Goal: Information Seeking & Learning: Learn about a topic

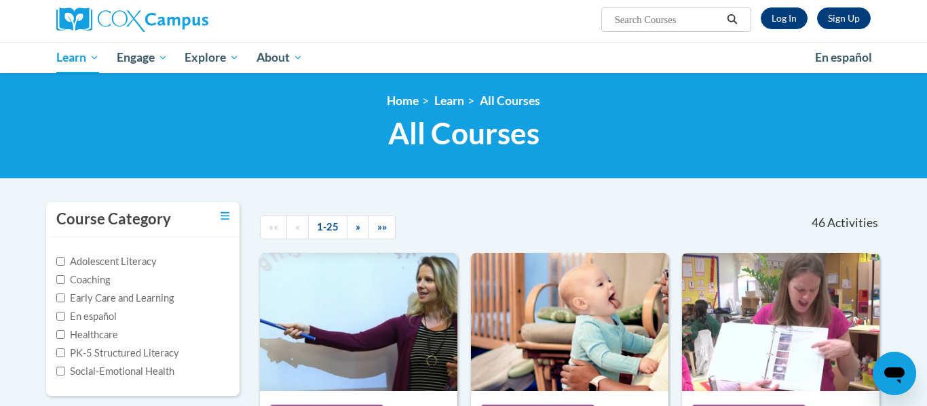
scroll to position [97, 0]
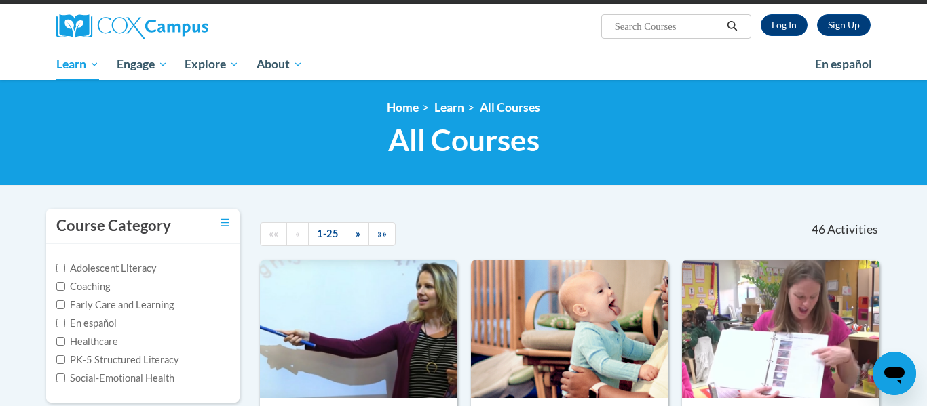
click at [635, 24] on input "Search..." at bounding box center [667, 26] width 109 height 16
type input "rhyme with me"
click at [777, 23] on link "Log In" at bounding box center [784, 25] width 47 height 22
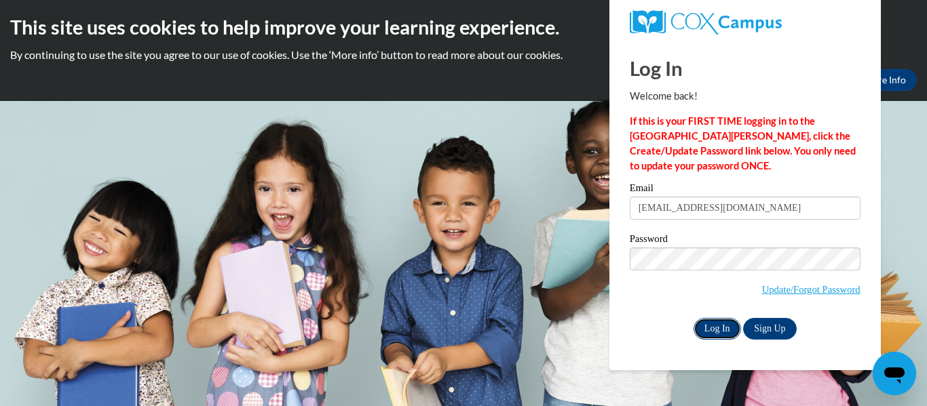
click input "Log In"
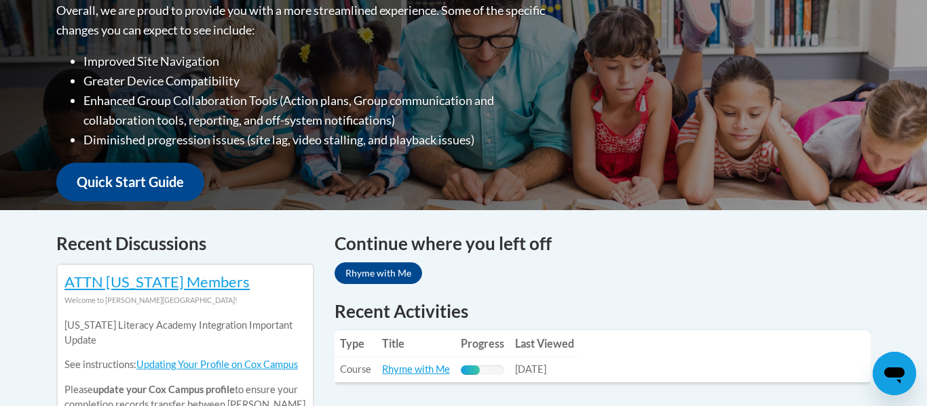
scroll to position [424, 0]
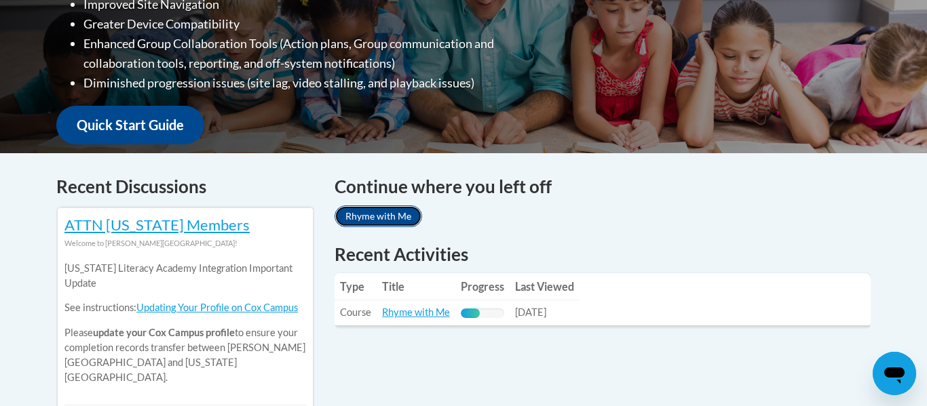
click at [389, 216] on link "Rhyme with Me" at bounding box center [378, 217] width 88 height 22
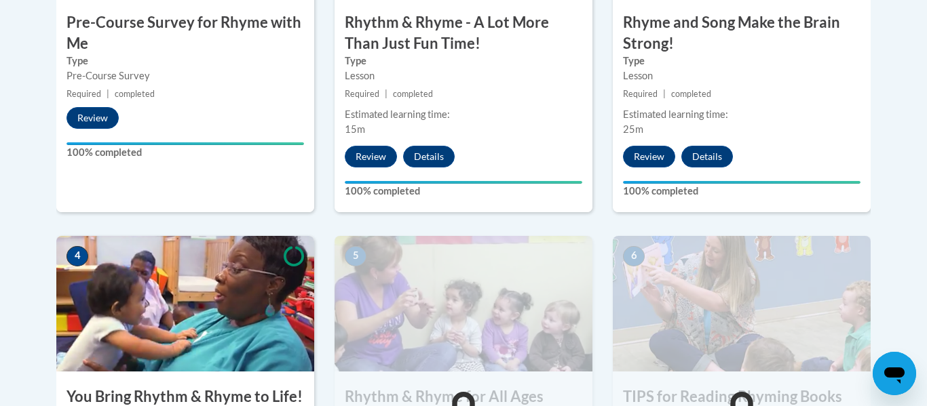
scroll to position [883, 0]
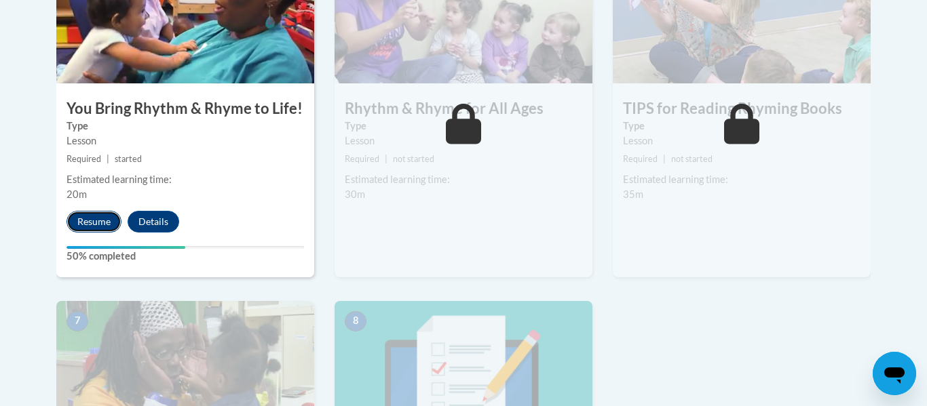
click at [96, 228] on button "Resume" at bounding box center [93, 222] width 55 height 22
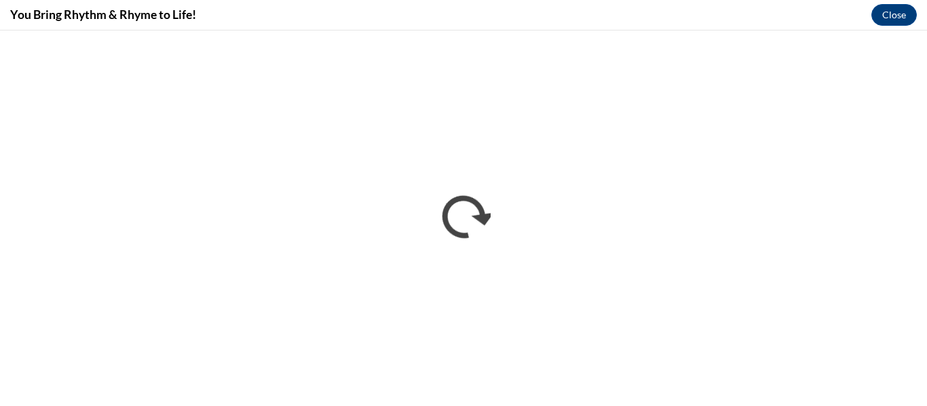
scroll to position [0, 0]
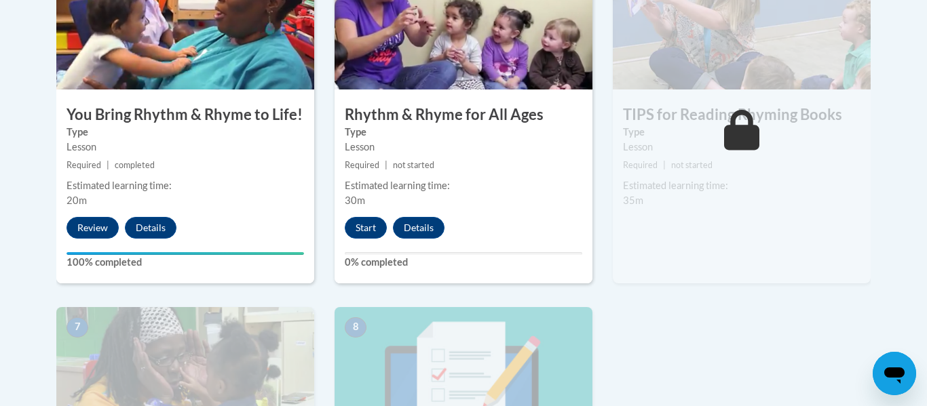
scroll to position [877, 0]
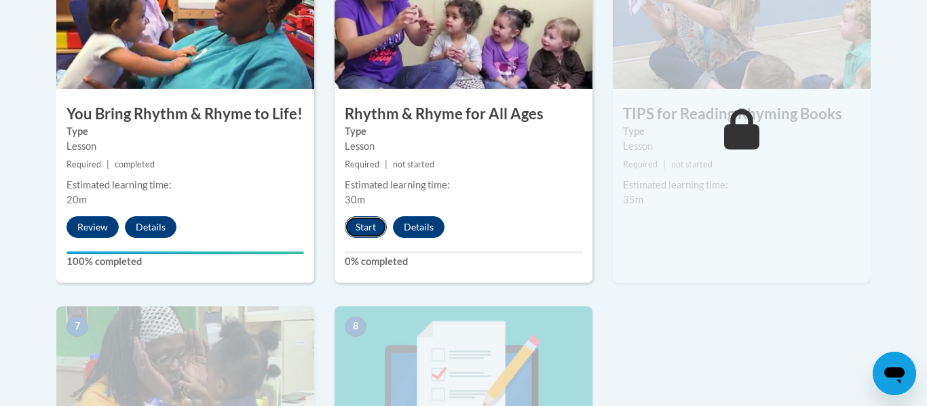
click at [362, 227] on button "Start" at bounding box center [366, 227] width 42 height 22
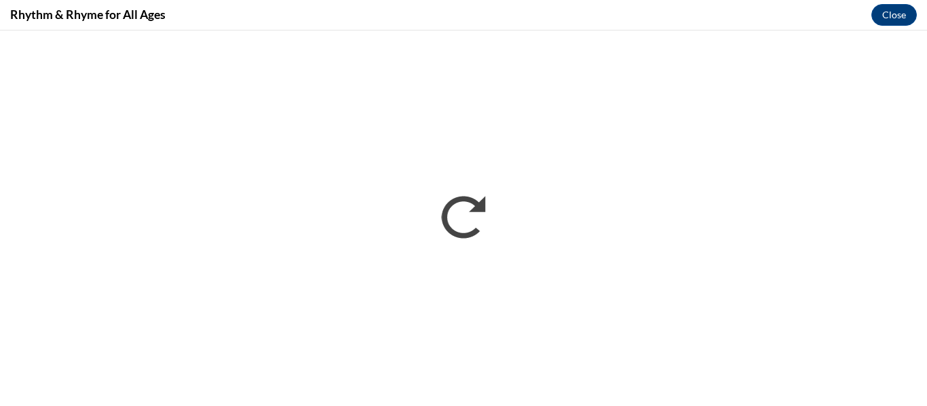
scroll to position [0, 0]
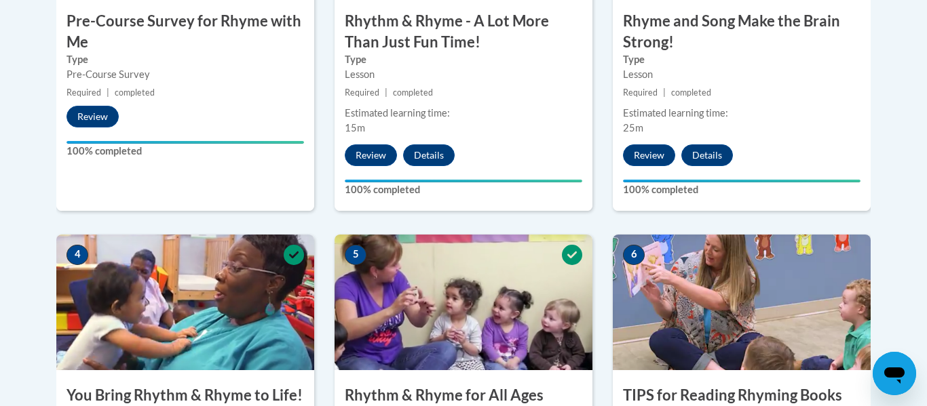
scroll to position [822, 0]
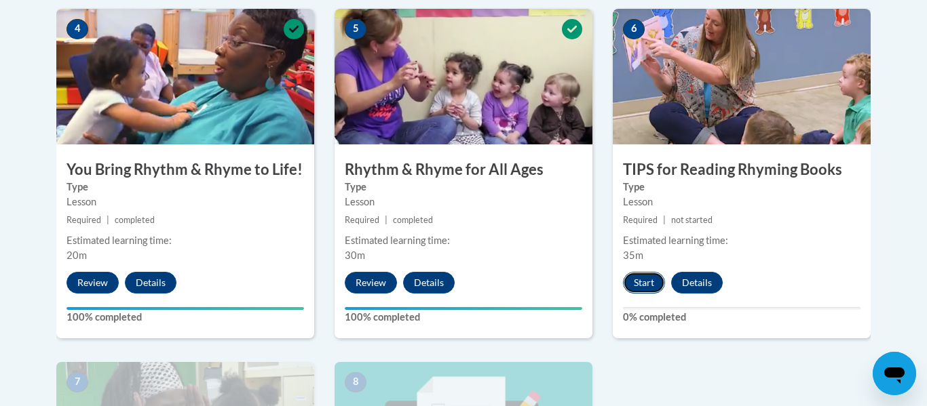
click at [636, 280] on button "Start" at bounding box center [644, 283] width 42 height 22
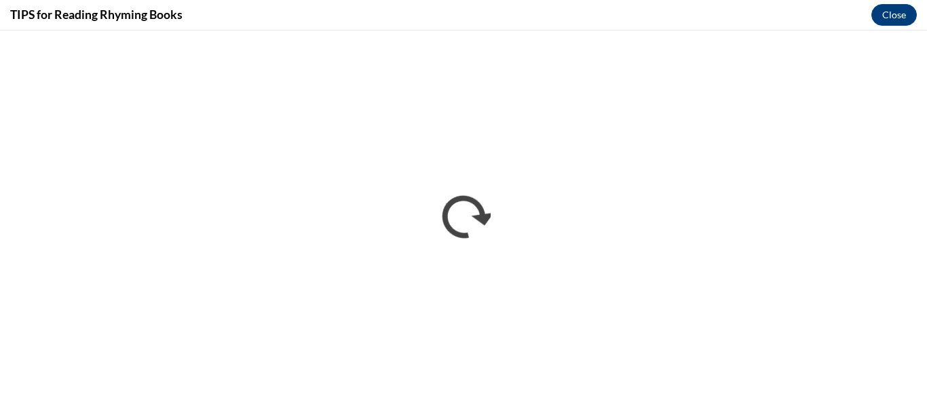
scroll to position [0, 0]
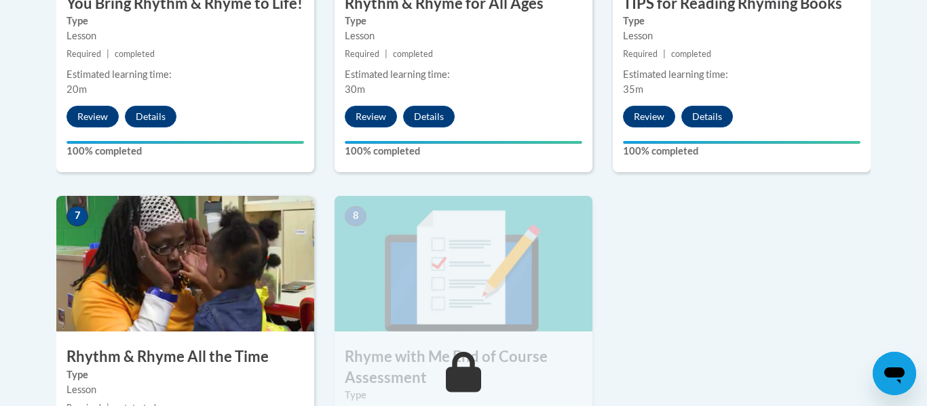
scroll to position [1160, 0]
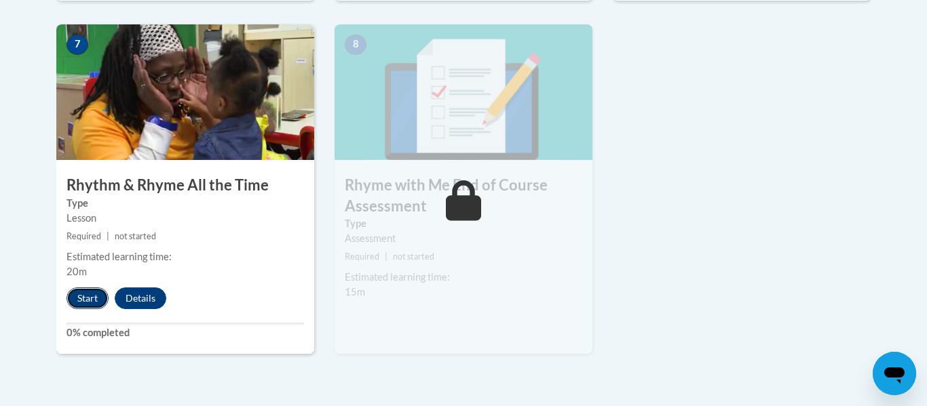
click at [83, 297] on button "Start" at bounding box center [87, 299] width 42 height 22
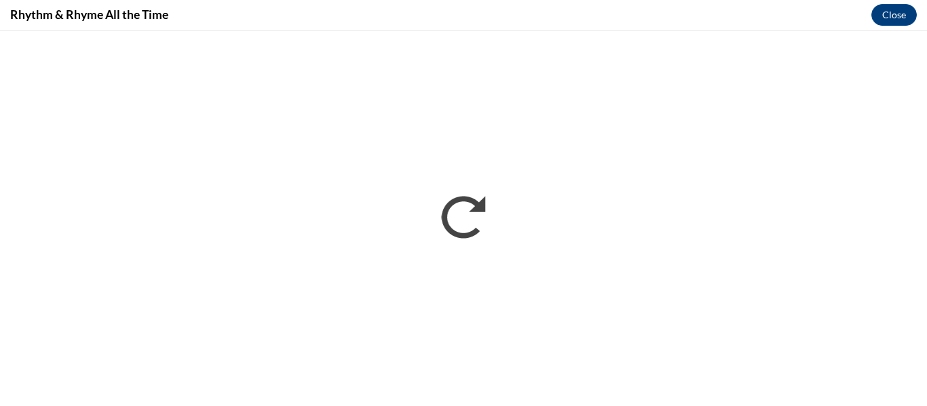
scroll to position [0, 0]
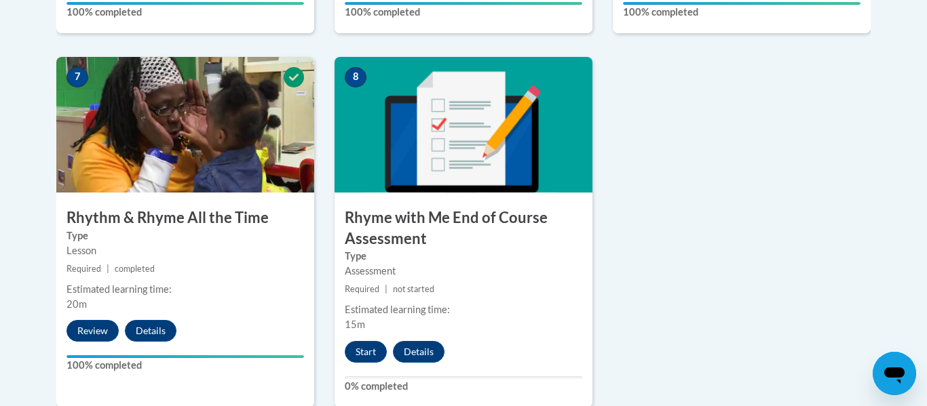
scroll to position [1180, 0]
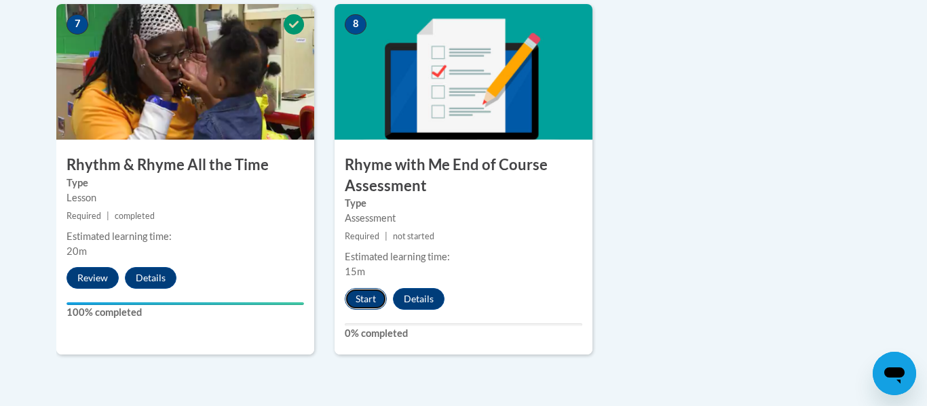
click at [368, 294] on button "Start" at bounding box center [366, 299] width 42 height 22
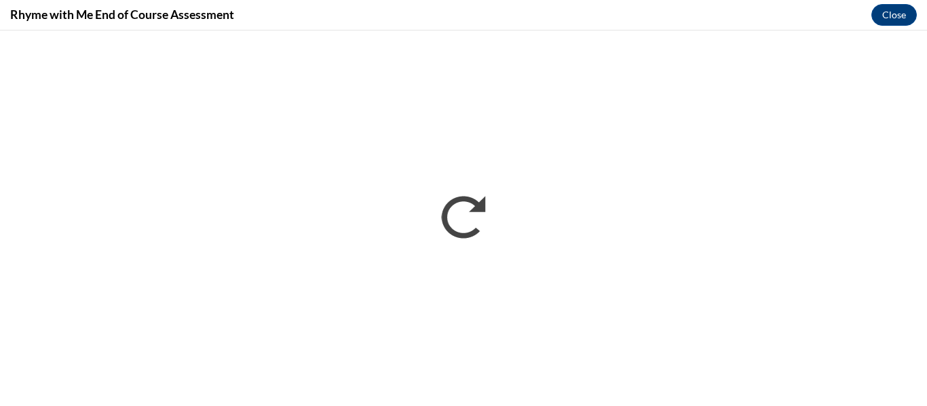
scroll to position [0, 0]
click at [898, 16] on button "Close" at bounding box center [893, 15] width 45 height 22
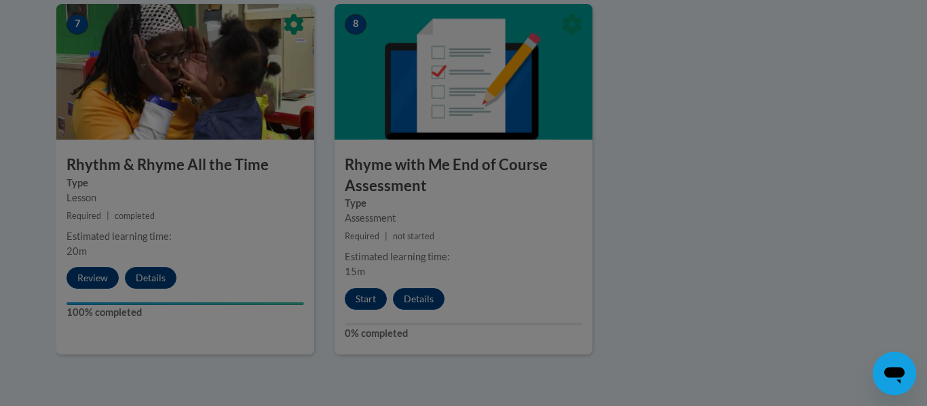
click at [366, 300] on div at bounding box center [463, 203] width 927 height 406
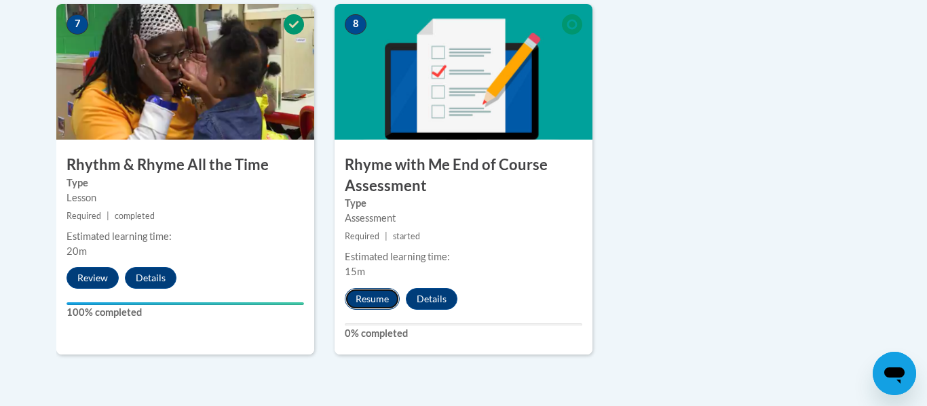
click at [370, 299] on button "Resume" at bounding box center [372, 299] width 55 height 22
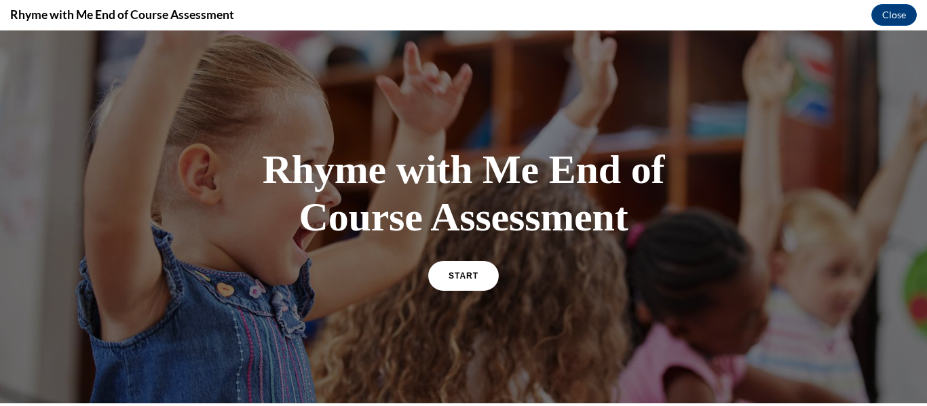
click at [454, 274] on span "START" at bounding box center [463, 275] width 30 height 9
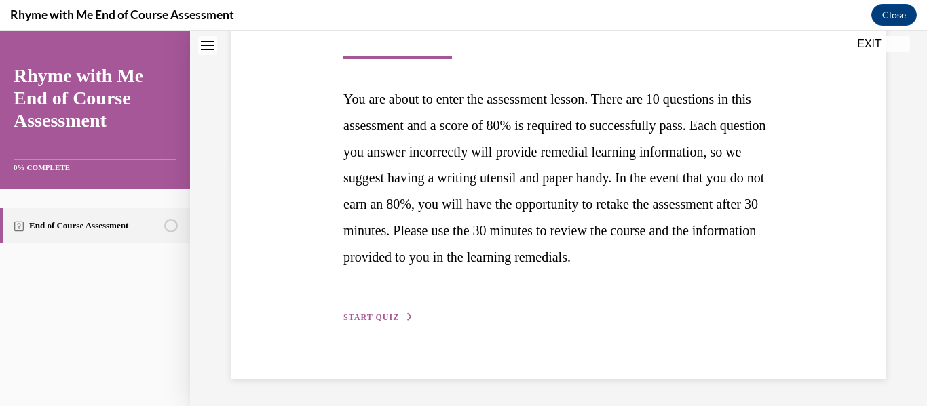
scroll to position [271, 0]
click at [398, 320] on button "START QUIZ" at bounding box center [378, 317] width 71 height 12
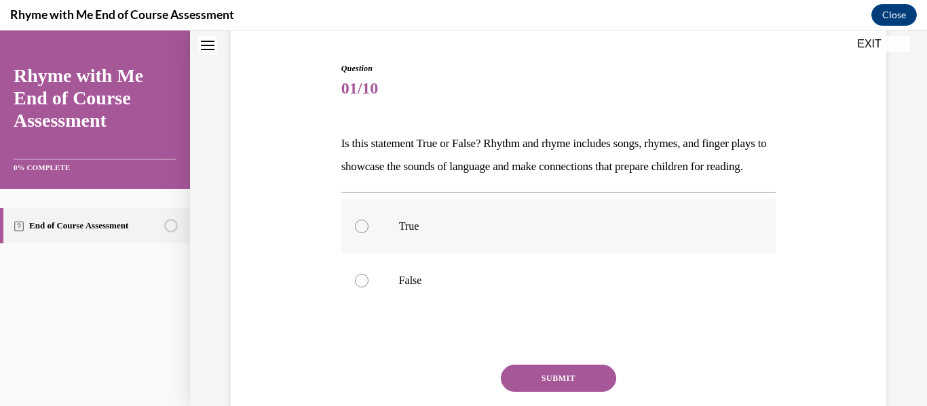
scroll to position [169, 0]
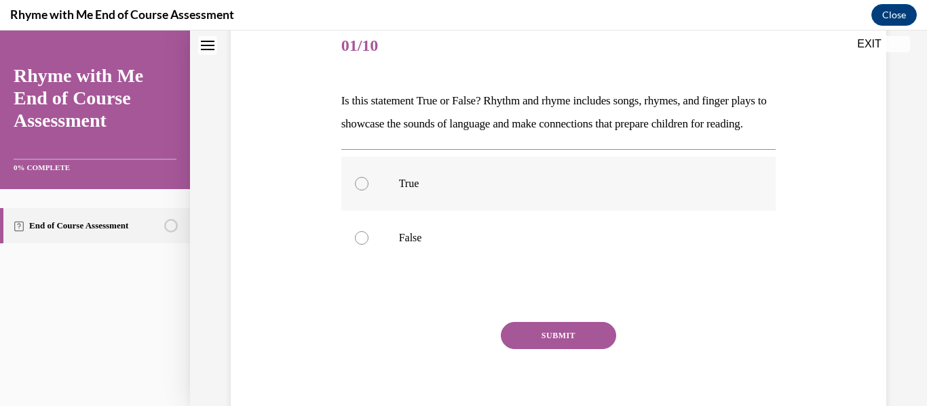
click at [363, 191] on div at bounding box center [362, 184] width 14 height 14
click at [363, 191] on input "True" at bounding box center [362, 184] width 14 height 14
radio input "true"
click at [533, 349] on button "SUBMIT" at bounding box center [558, 335] width 115 height 27
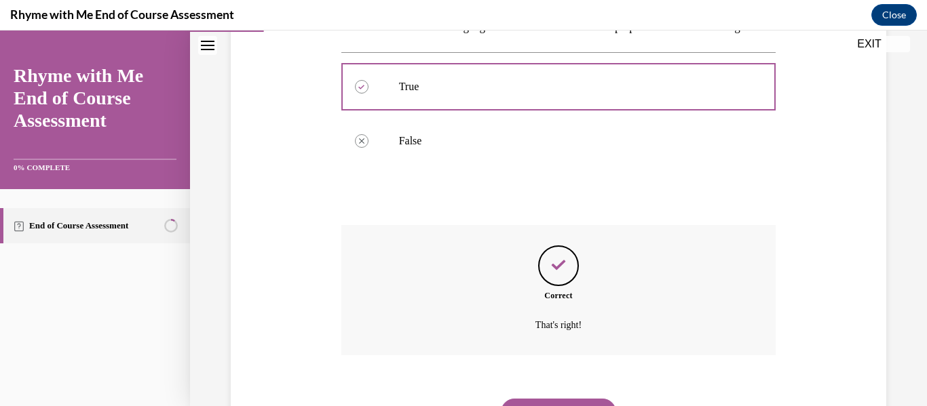
scroll to position [356, 0]
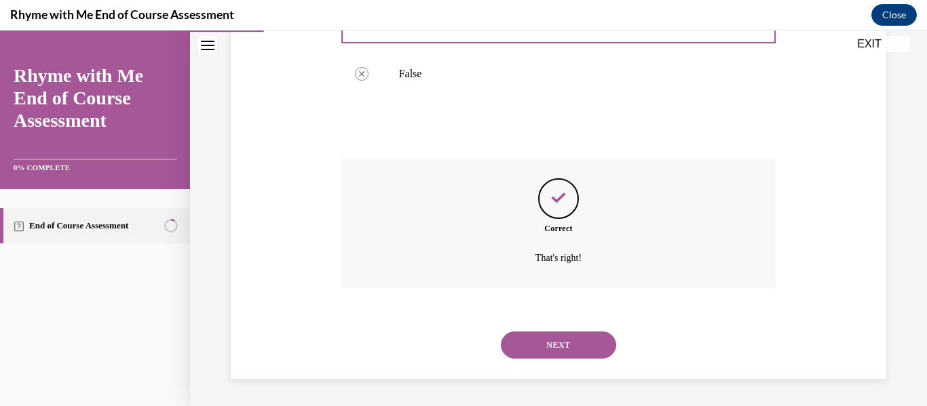
click at [526, 350] on button "NEXT" at bounding box center [558, 345] width 115 height 27
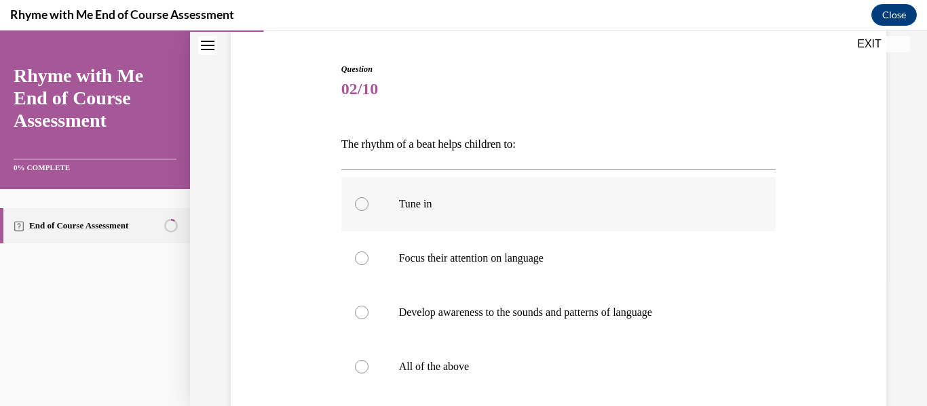
scroll to position [159, 0]
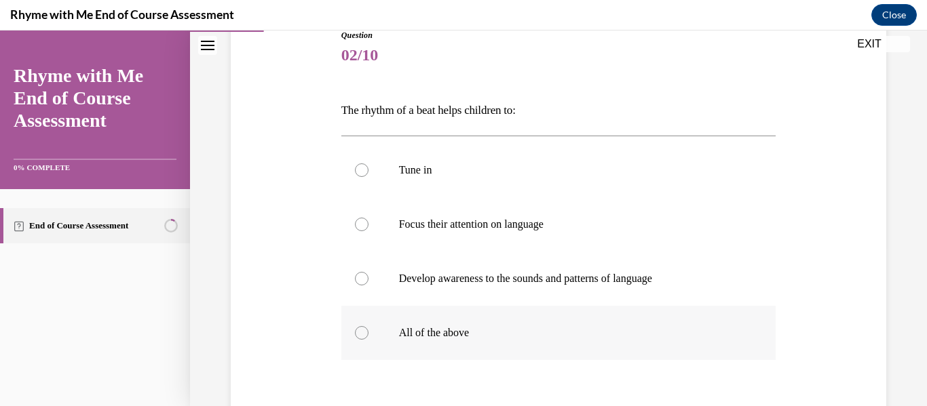
click at [359, 328] on div at bounding box center [362, 333] width 14 height 14
click at [359, 328] on input "All of the above" at bounding box center [362, 333] width 14 height 14
radio input "true"
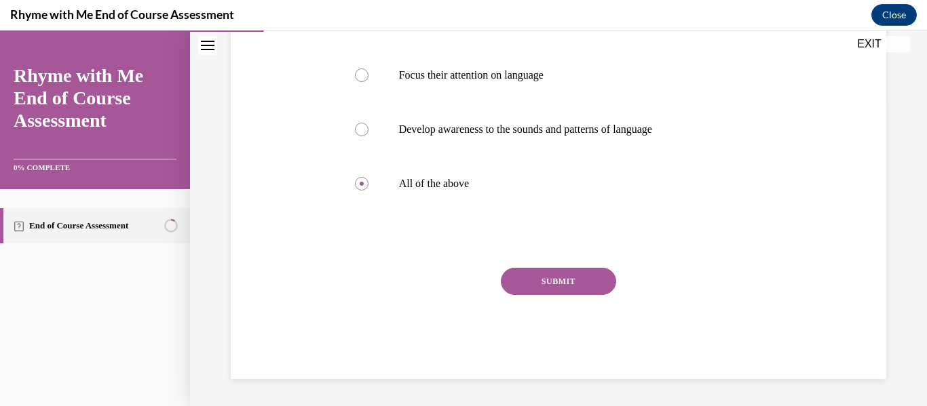
click at [530, 294] on button "SUBMIT" at bounding box center [558, 281] width 115 height 27
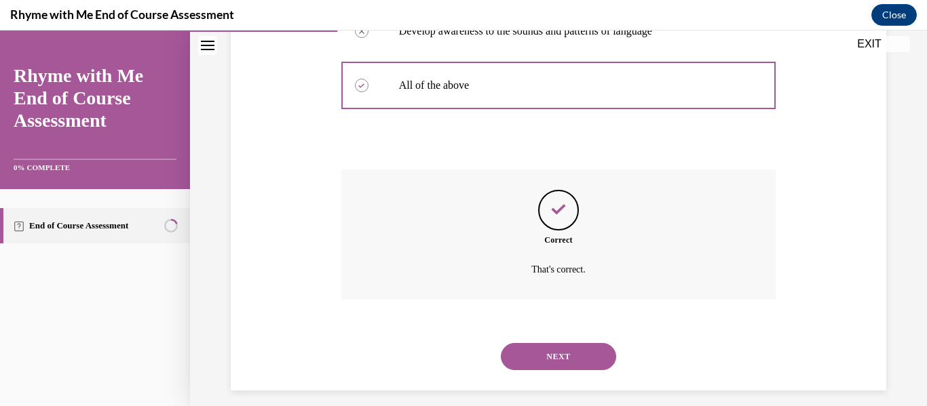
scroll to position [419, 0]
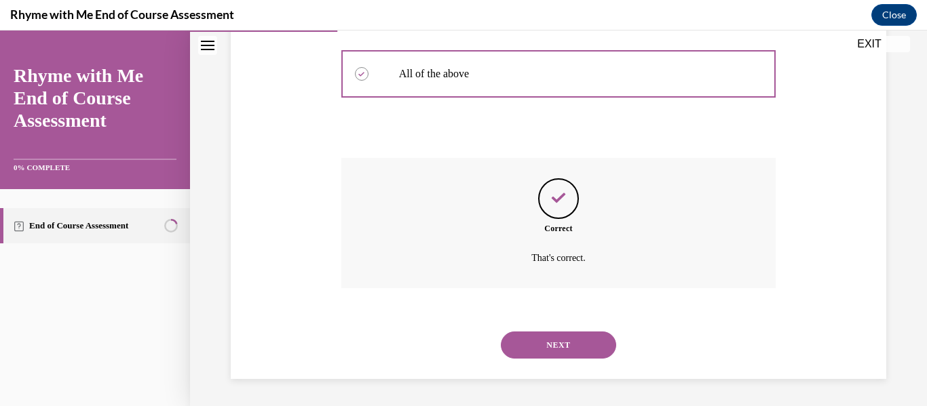
click at [554, 341] on button "NEXT" at bounding box center [558, 345] width 115 height 27
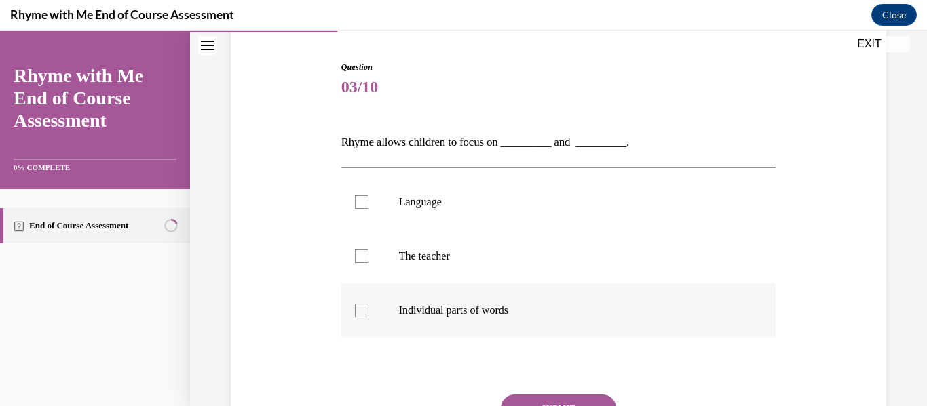
scroll to position [130, 0]
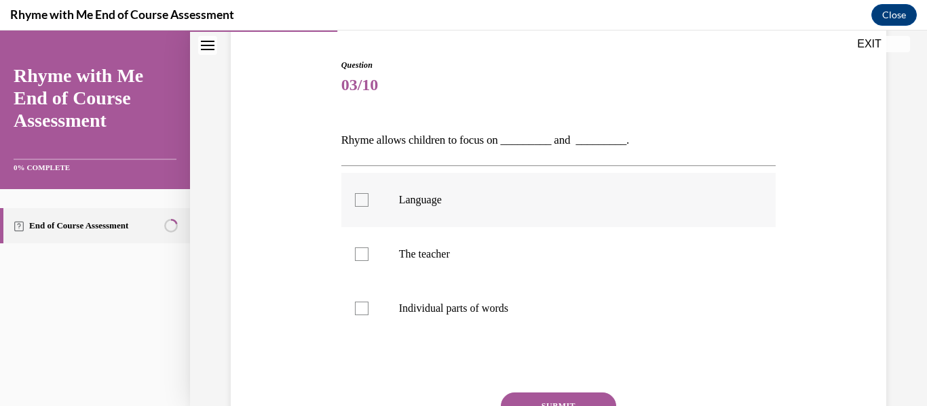
click at [370, 197] on label "Language" at bounding box center [558, 200] width 435 height 54
click at [368, 197] on input "Language" at bounding box center [362, 200] width 14 height 14
checkbox input "true"
click at [358, 307] on div at bounding box center [362, 309] width 14 height 14
click at [358, 307] on input "Individual parts of words" at bounding box center [362, 309] width 14 height 14
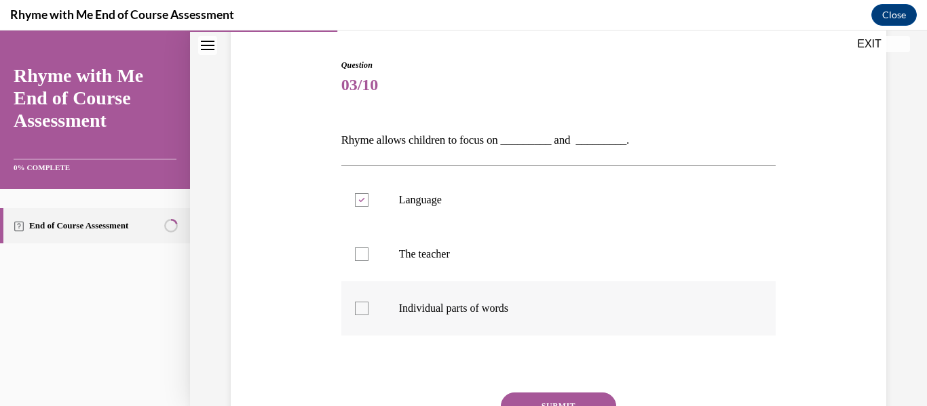
checkbox input "true"
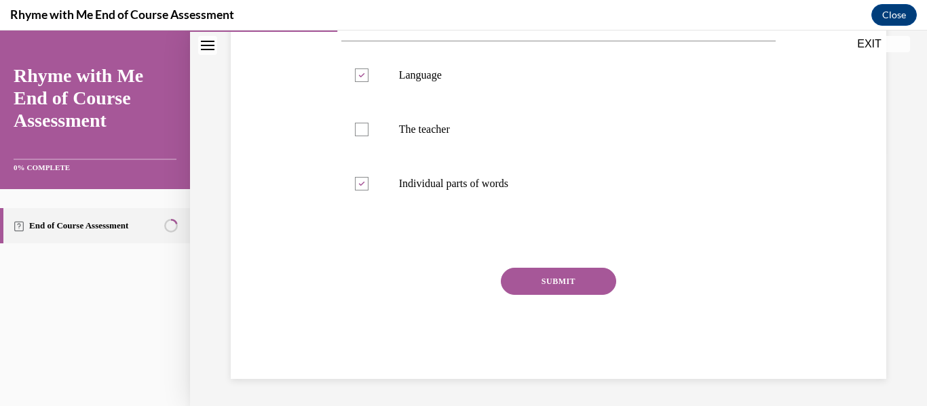
click at [522, 289] on button "SUBMIT" at bounding box center [558, 281] width 115 height 27
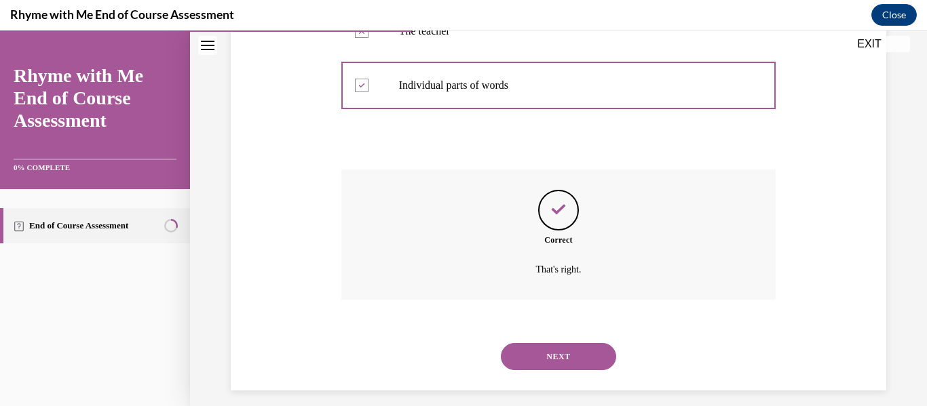
scroll to position [364, 0]
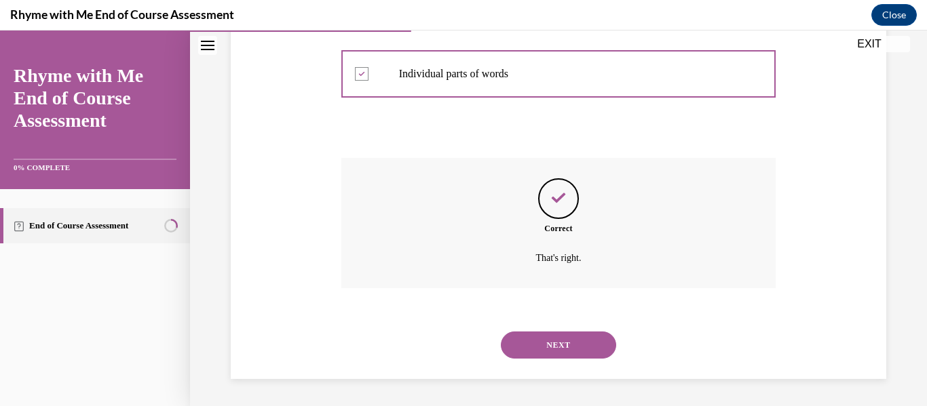
click at [550, 340] on button "NEXT" at bounding box center [558, 345] width 115 height 27
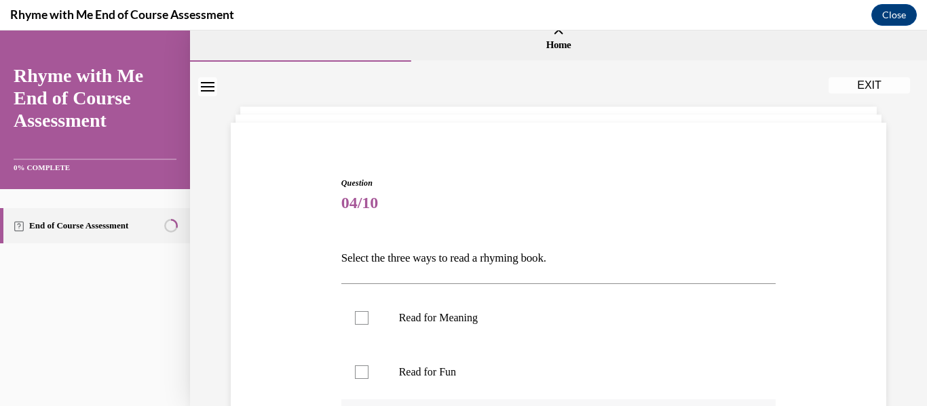
scroll to position [170, 0]
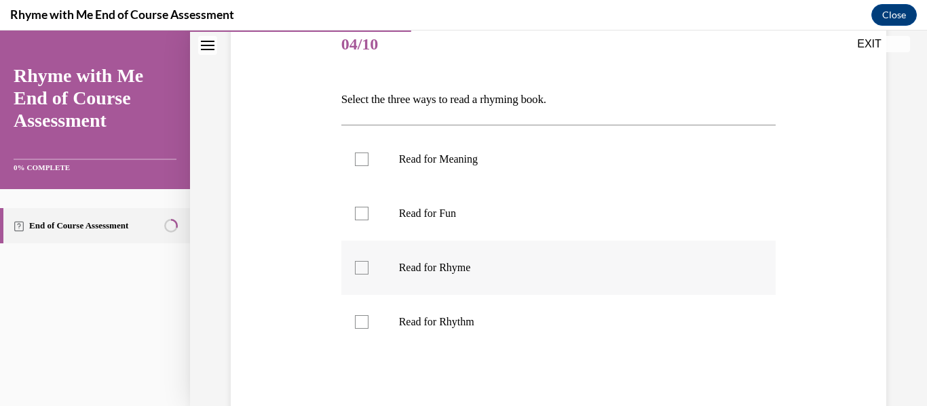
click at [363, 268] on div at bounding box center [362, 268] width 14 height 14
click at [363, 268] on input "Read for Rhyme" at bounding box center [362, 268] width 14 height 14
checkbox input "true"
click at [359, 322] on div at bounding box center [362, 322] width 14 height 14
click at [359, 322] on input "Read for Rhythm" at bounding box center [362, 322] width 14 height 14
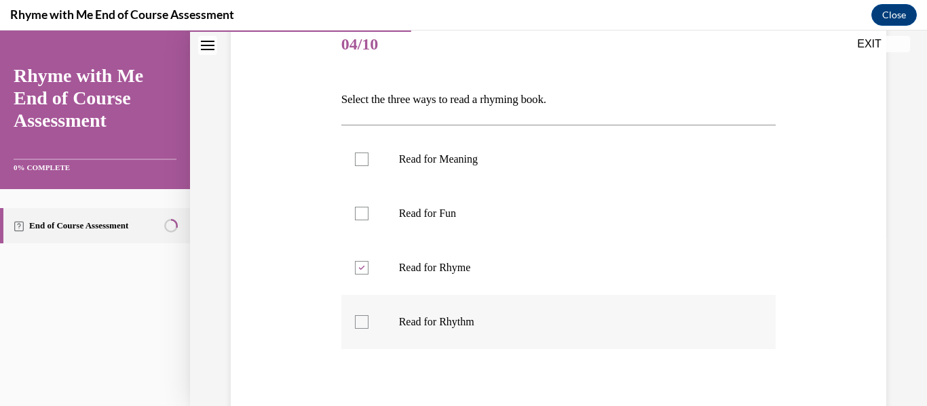
checkbox input "true"
click at [360, 163] on div at bounding box center [362, 160] width 14 height 14
click at [360, 163] on input "Read for Meaning" at bounding box center [362, 160] width 14 height 14
checkbox input "true"
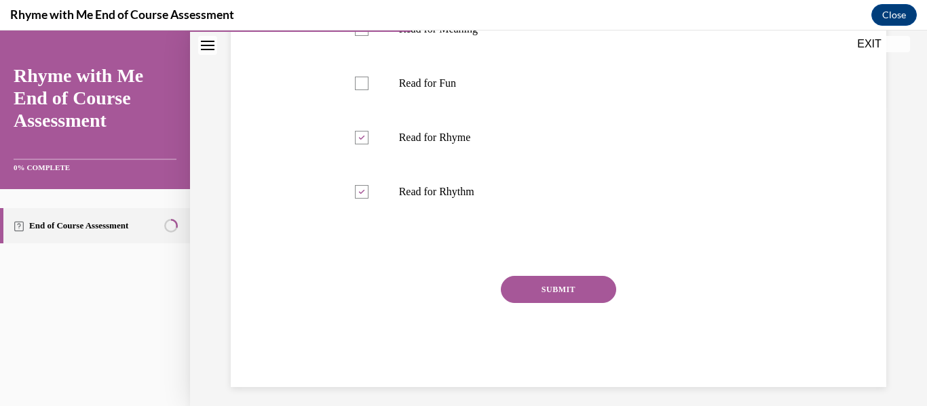
click at [541, 286] on button "SUBMIT" at bounding box center [558, 289] width 115 height 27
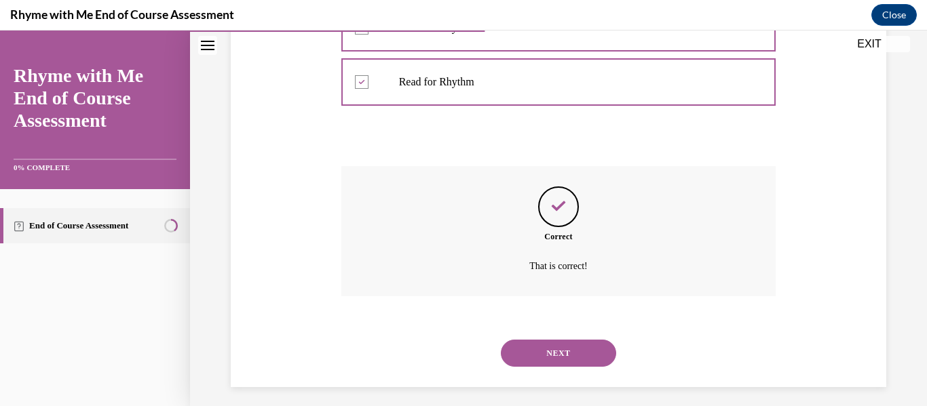
scroll to position [398, 0]
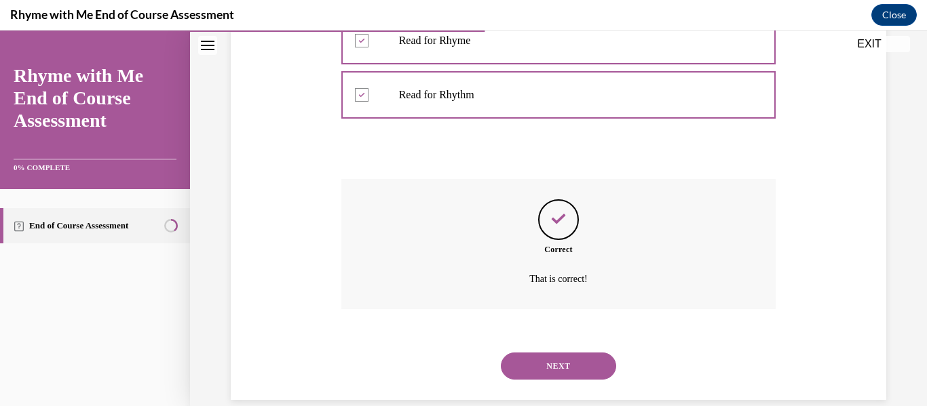
click at [560, 370] on button "NEXT" at bounding box center [558, 366] width 115 height 27
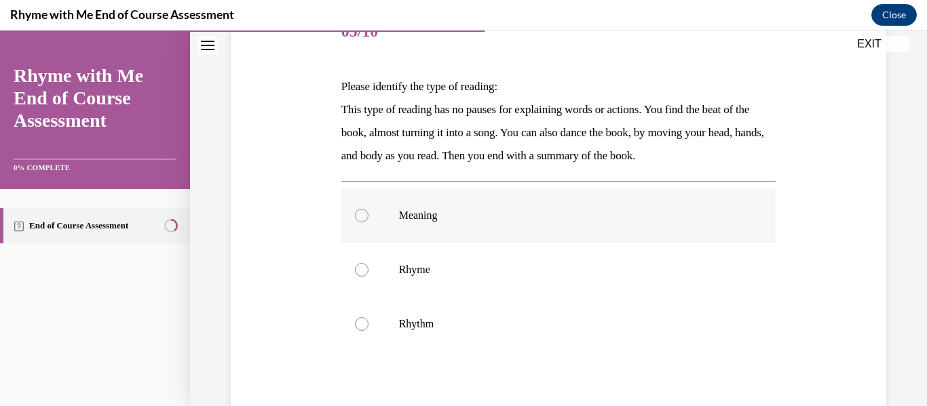
scroll to position [188, 0]
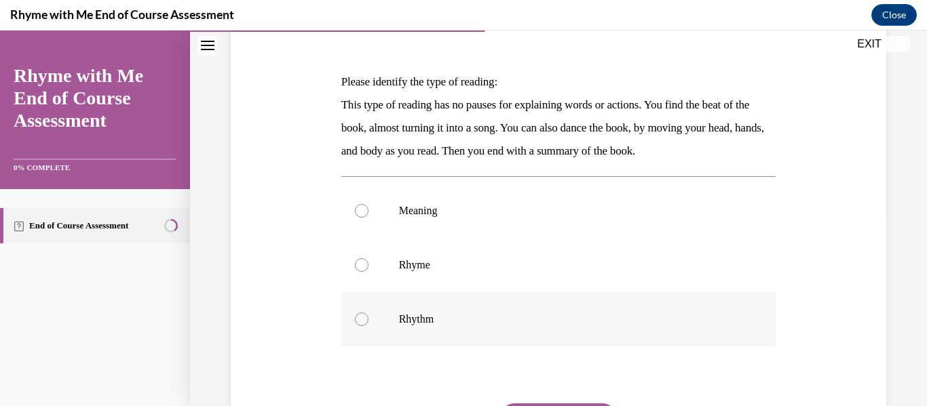
click at [369, 320] on label "Rhythm" at bounding box center [558, 319] width 435 height 54
click at [368, 320] on input "Rhythm" at bounding box center [362, 320] width 14 height 14
radio input "true"
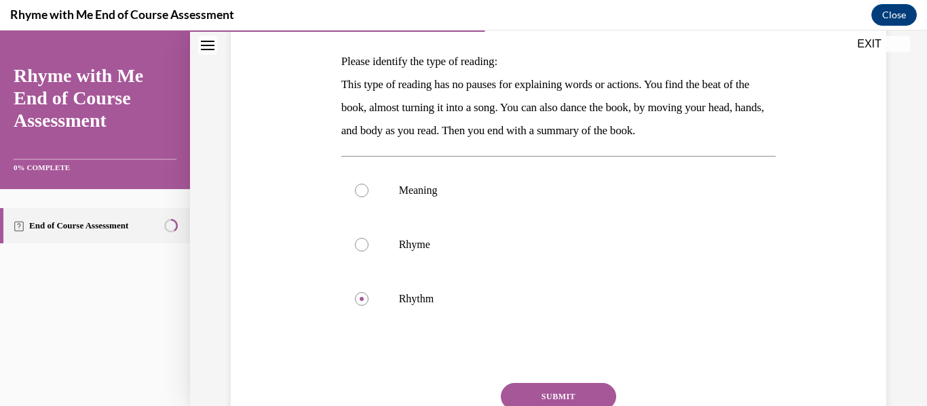
scroll to position [324, 0]
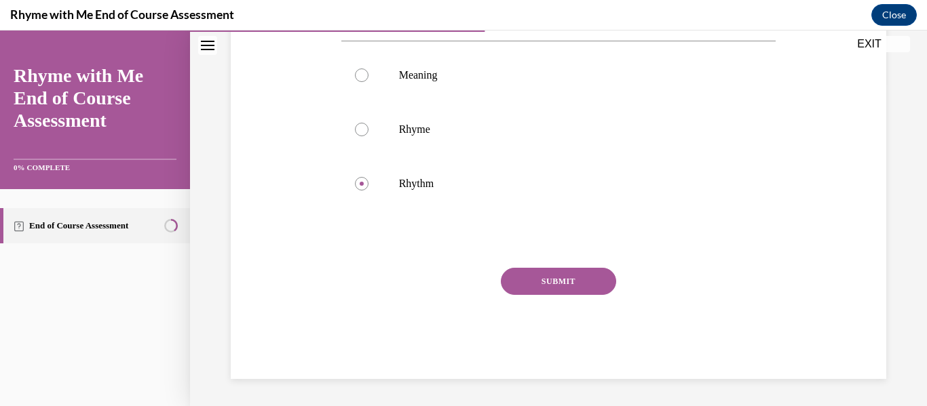
click at [543, 277] on button "SUBMIT" at bounding box center [558, 281] width 115 height 27
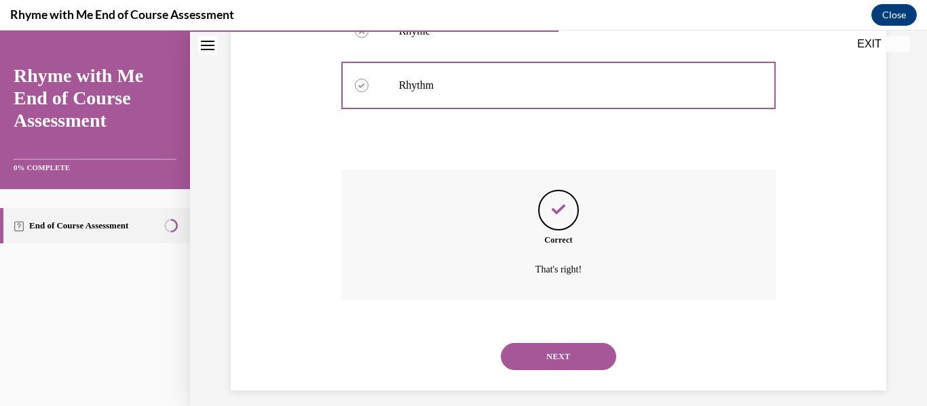
scroll to position [434, 0]
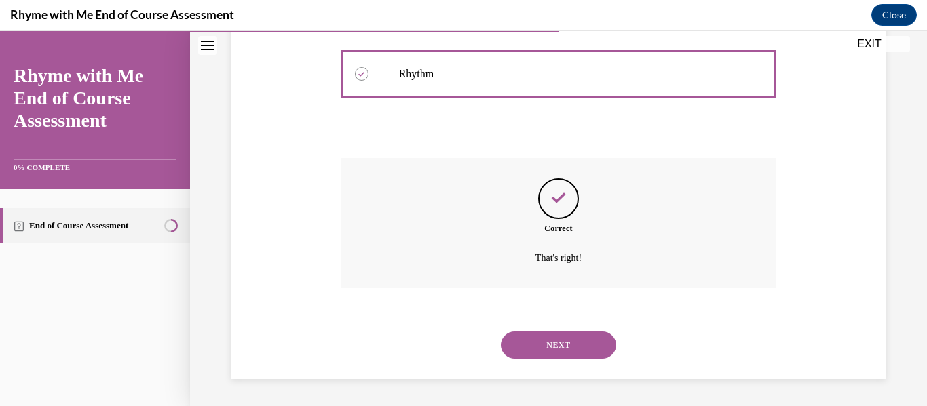
click at [575, 349] on button "NEXT" at bounding box center [558, 345] width 115 height 27
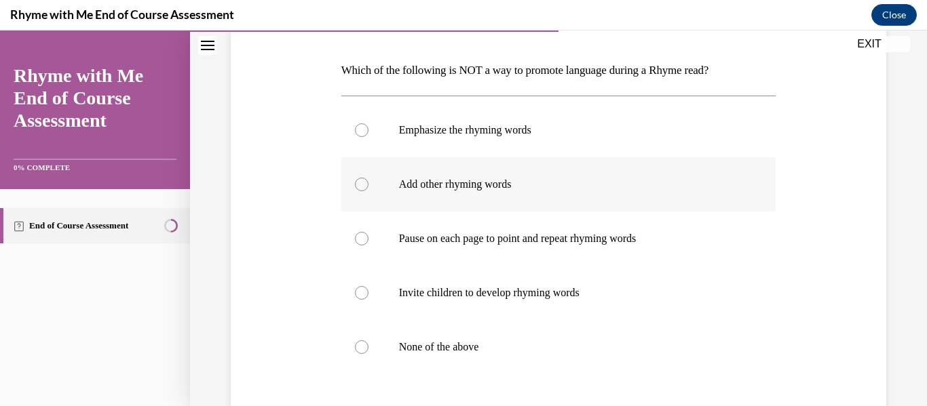
scroll to position [223, 0]
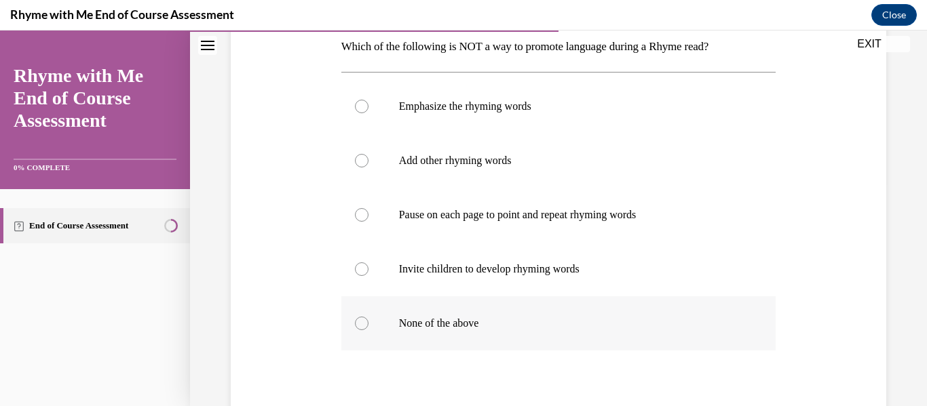
click at [357, 325] on div at bounding box center [362, 324] width 14 height 14
click at [357, 325] on input "None of the above" at bounding box center [362, 324] width 14 height 14
radio input "true"
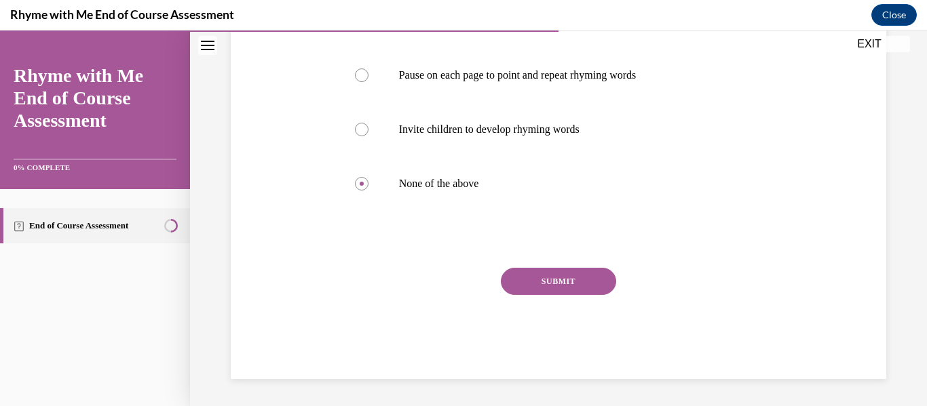
click at [535, 283] on button "SUBMIT" at bounding box center [558, 281] width 115 height 27
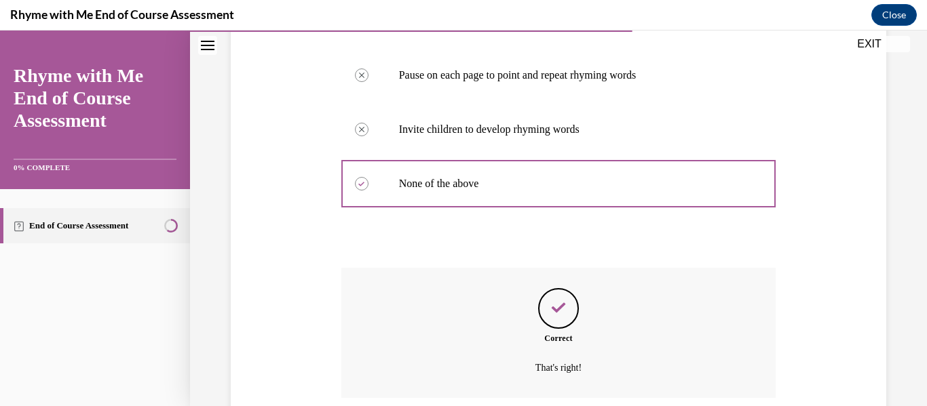
scroll to position [473, 0]
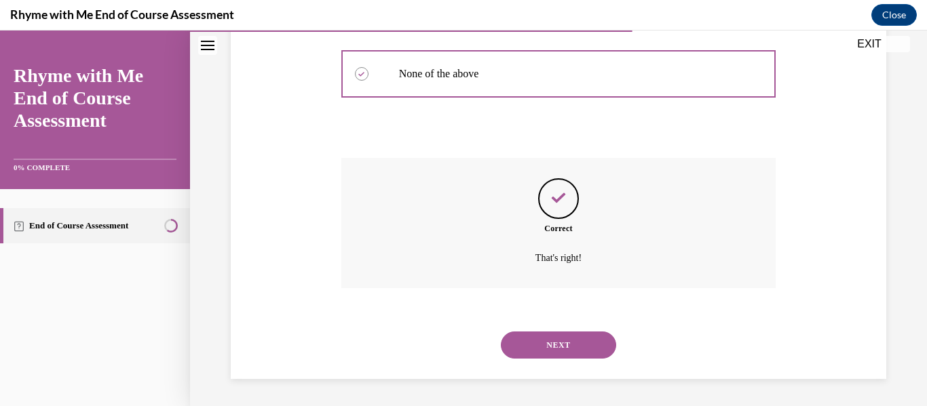
click at [564, 341] on button "NEXT" at bounding box center [558, 345] width 115 height 27
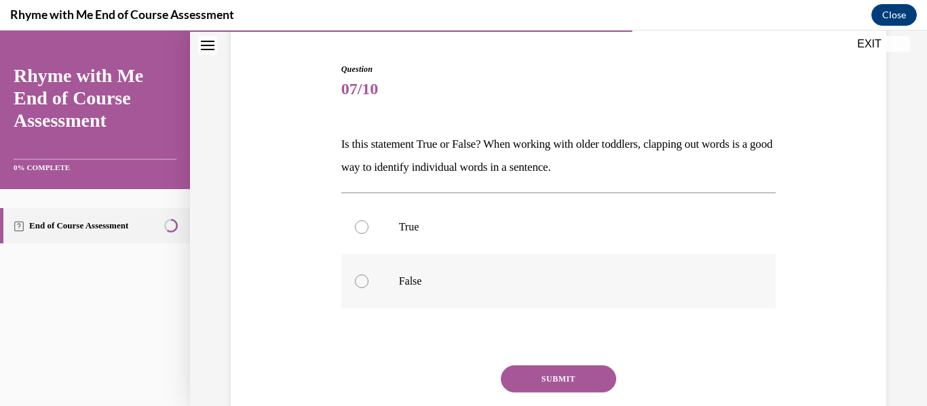
scroll to position [164, 0]
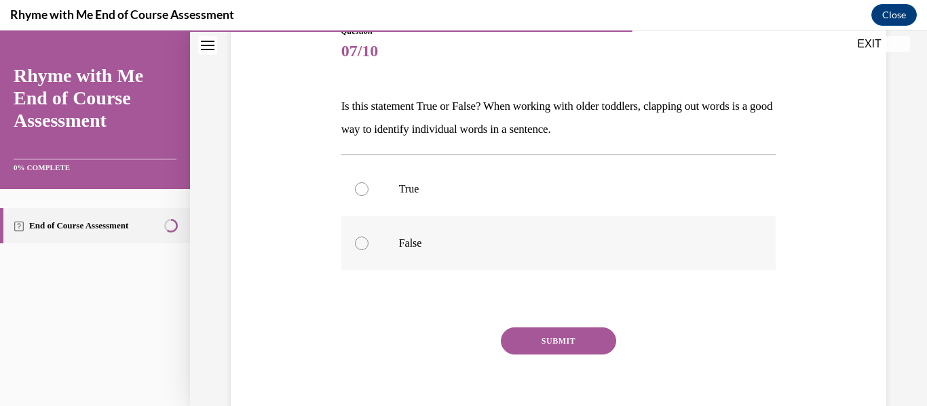
drag, startPoint x: 362, startPoint y: 188, endPoint x: 375, endPoint y: 219, distance: 33.5
click at [362, 188] on div at bounding box center [362, 190] width 14 height 14
click at [362, 188] on input "True" at bounding box center [362, 190] width 14 height 14
radio input "true"
click at [552, 343] on button "SUBMIT" at bounding box center [558, 341] width 115 height 27
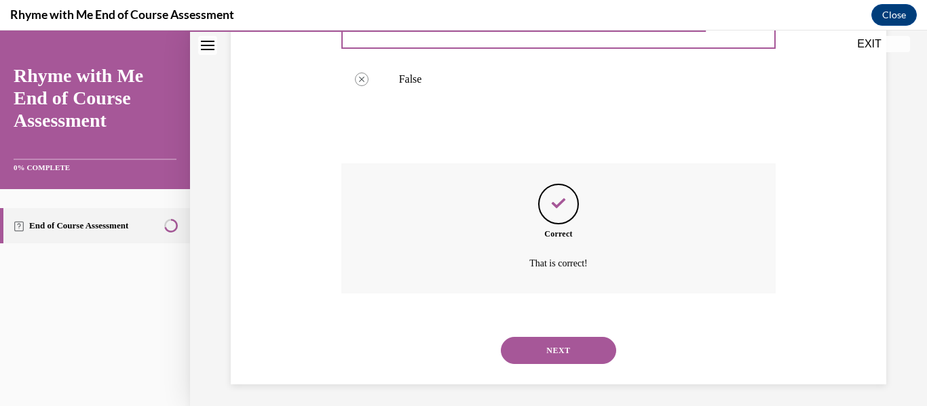
scroll to position [333, 0]
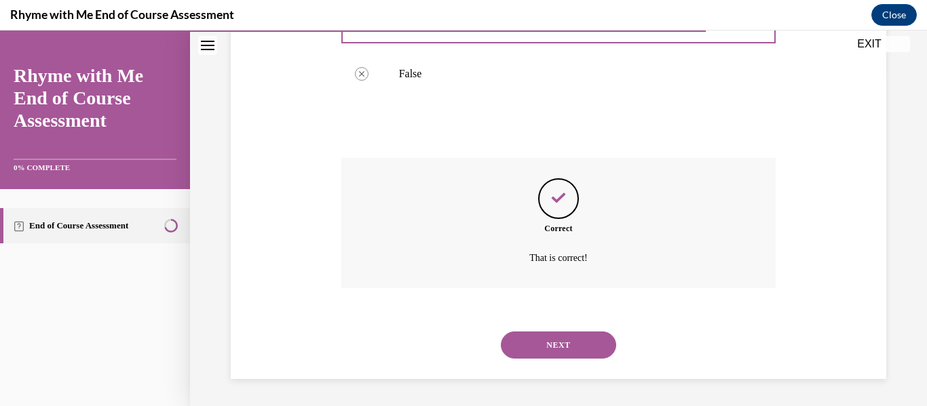
click at [562, 348] on button "NEXT" at bounding box center [558, 345] width 115 height 27
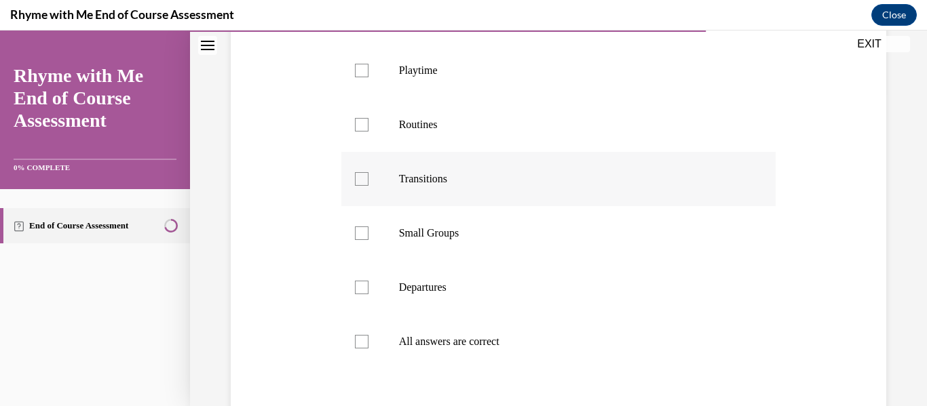
scroll to position [346, 0]
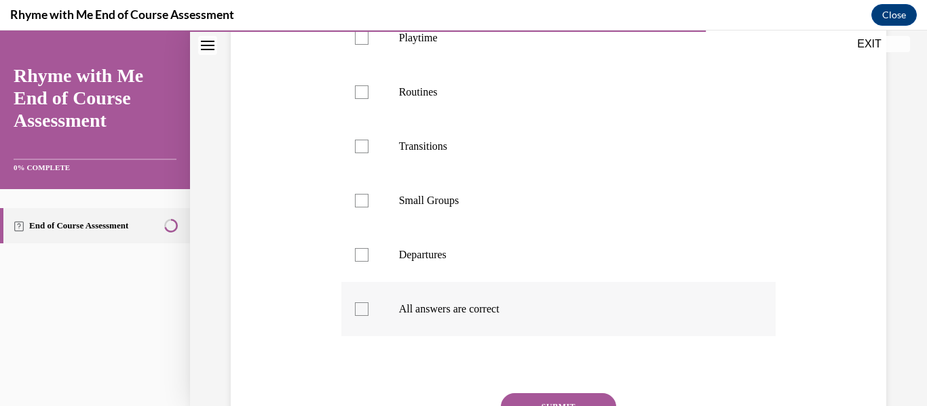
click at [364, 316] on div at bounding box center [362, 310] width 14 height 14
click at [364, 316] on input "All answers are correct" at bounding box center [362, 310] width 14 height 14
checkbox input "true"
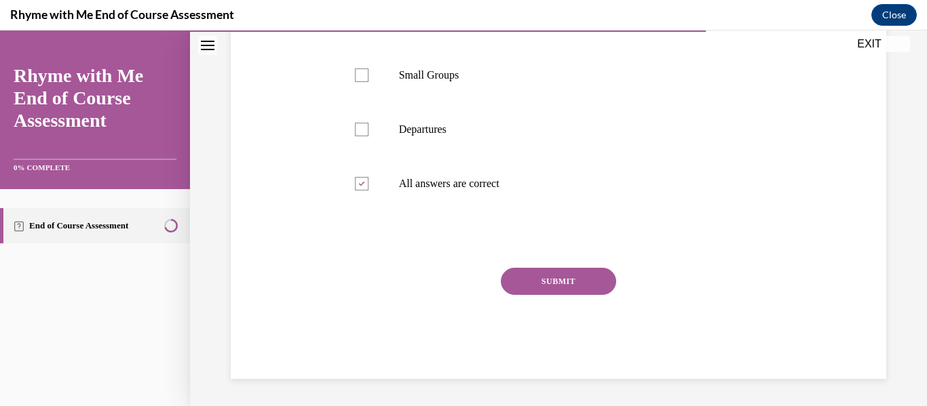
click at [548, 278] on button "SUBMIT" at bounding box center [558, 281] width 115 height 27
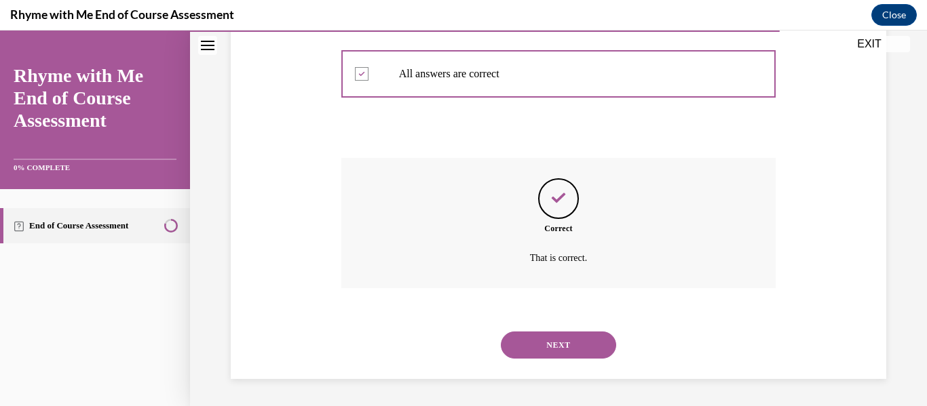
scroll to position [605, 0]
click at [559, 344] on button "NEXT" at bounding box center [558, 345] width 115 height 27
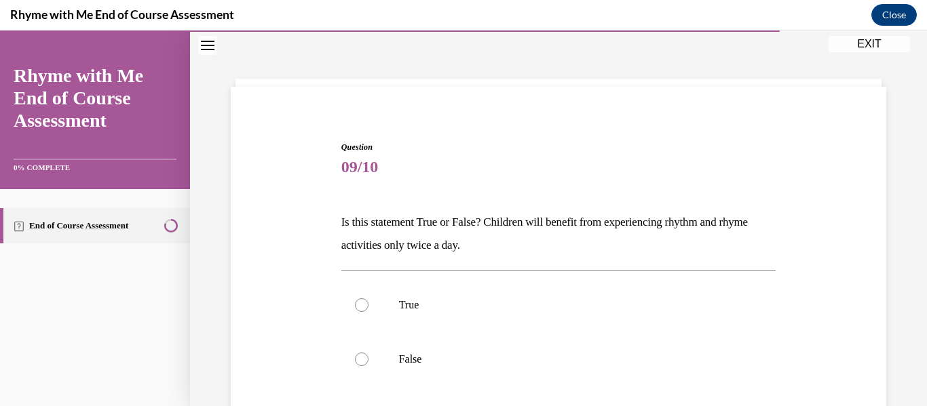
scroll to position [112, 0]
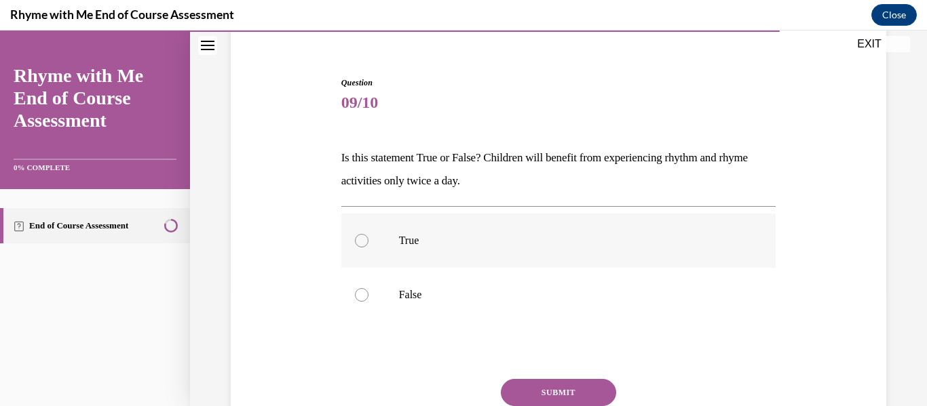
click at [363, 239] on div at bounding box center [362, 241] width 14 height 14
click at [363, 239] on input "True" at bounding box center [362, 241] width 14 height 14
radio input "true"
click at [555, 387] on button "SUBMIT" at bounding box center [558, 392] width 115 height 27
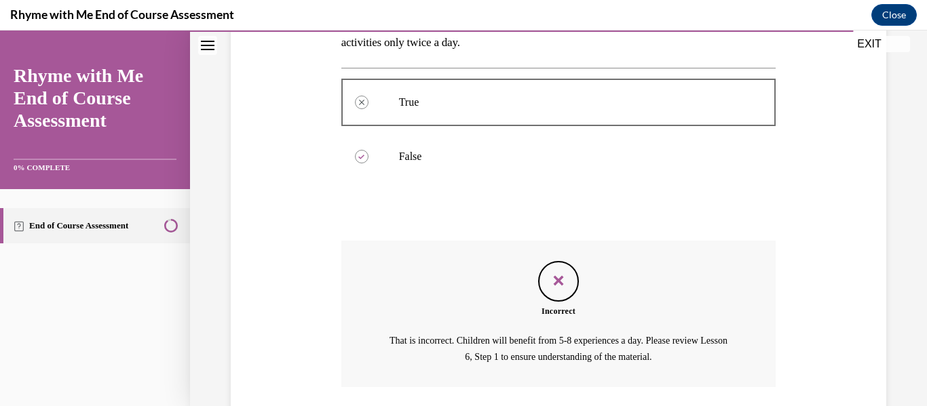
scroll to position [349, 0]
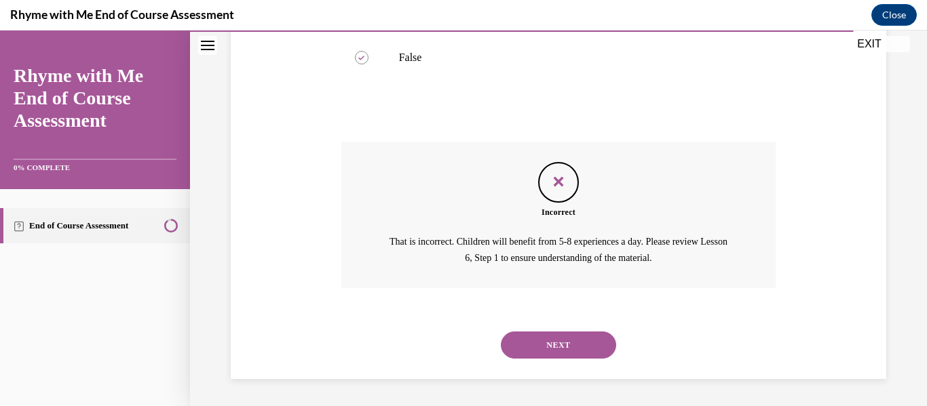
click at [542, 351] on button "NEXT" at bounding box center [558, 345] width 115 height 27
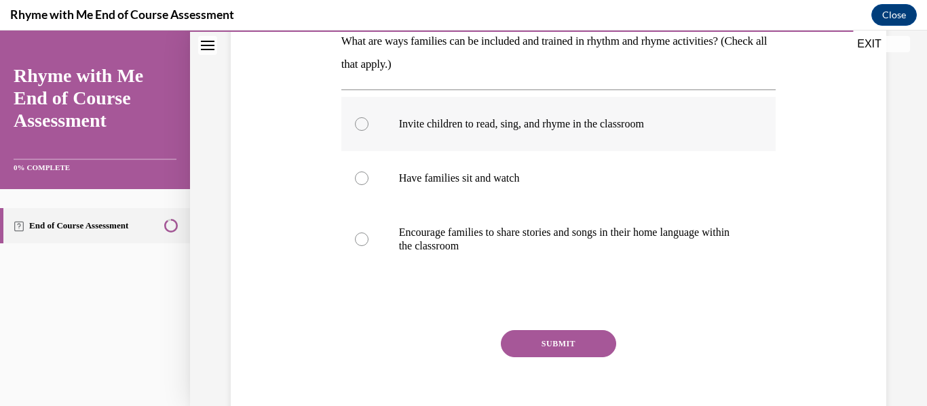
scroll to position [299, 0]
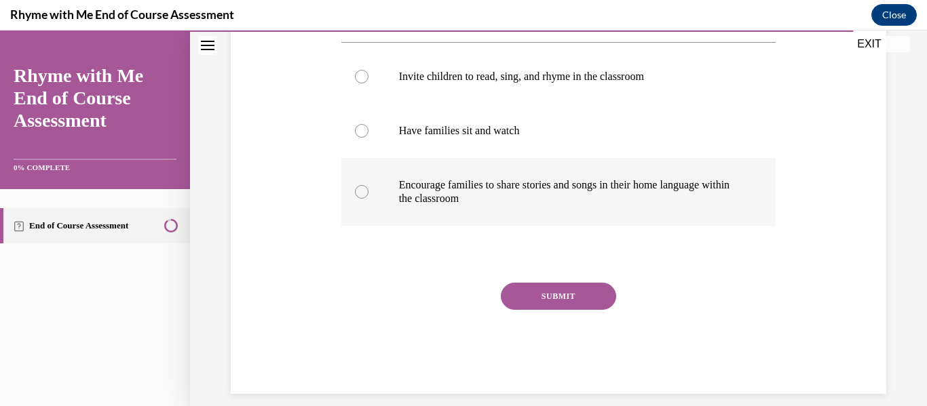
click at [358, 191] on div at bounding box center [362, 192] width 14 height 14
click at [358, 191] on input "Encourage families to share stories and songs in their home language within the…" at bounding box center [362, 192] width 14 height 14
radio input "true"
click at [539, 303] on button "SUBMIT" at bounding box center [558, 296] width 115 height 27
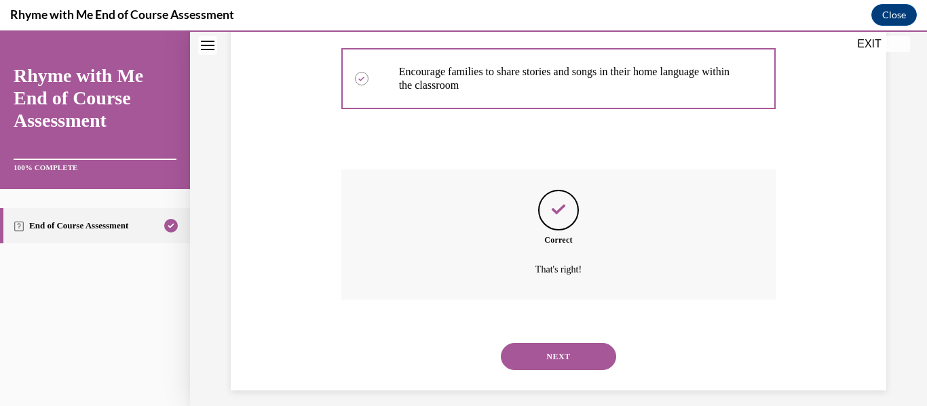
scroll to position [424, 0]
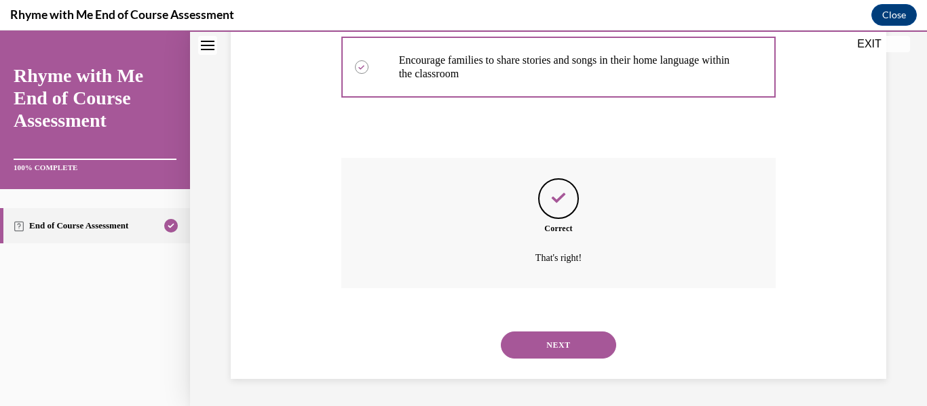
click at [554, 342] on button "NEXT" at bounding box center [558, 345] width 115 height 27
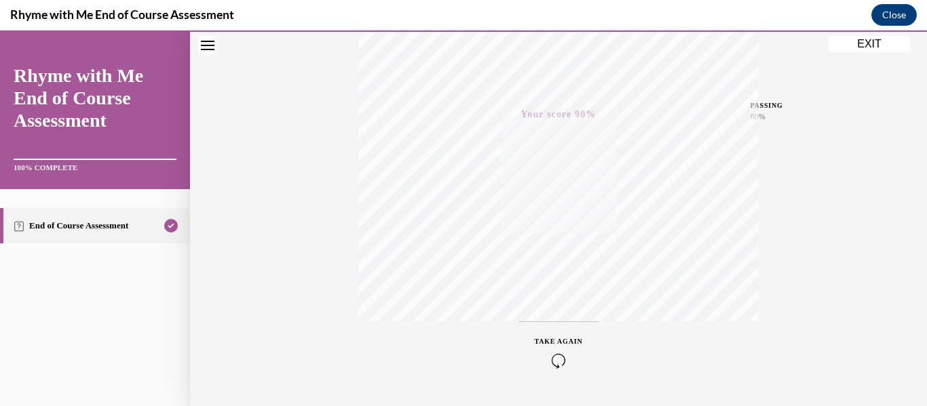
scroll to position [157, 0]
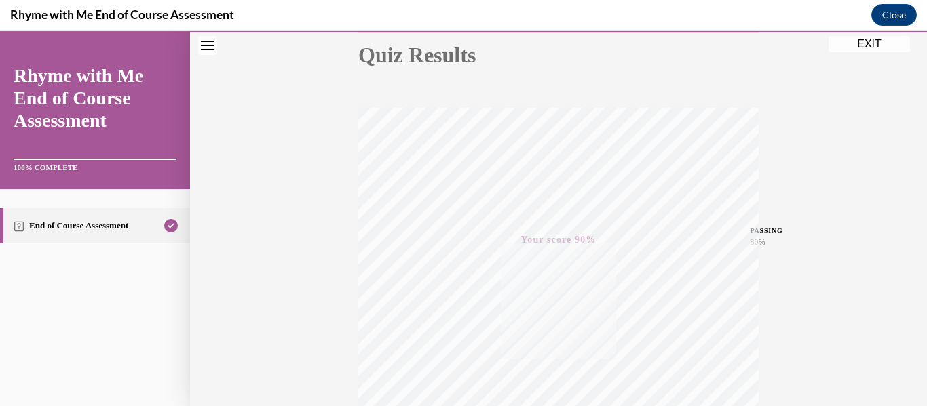
click at [858, 48] on button "EXIT" at bounding box center [868, 44] width 81 height 16
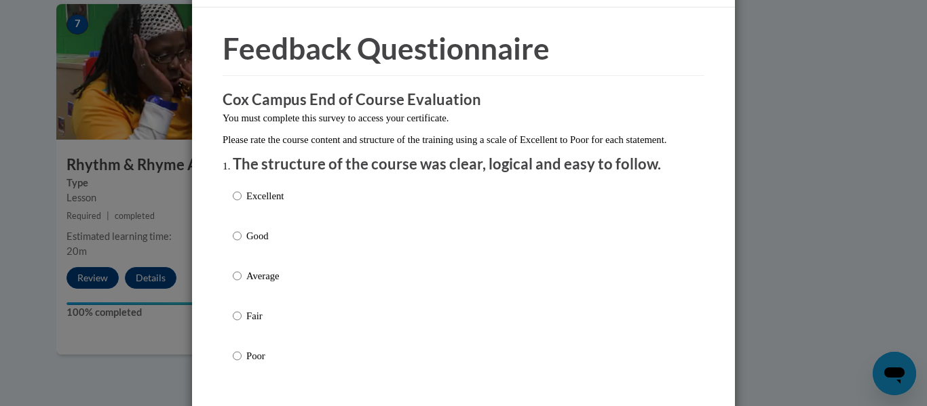
scroll to position [45, 0]
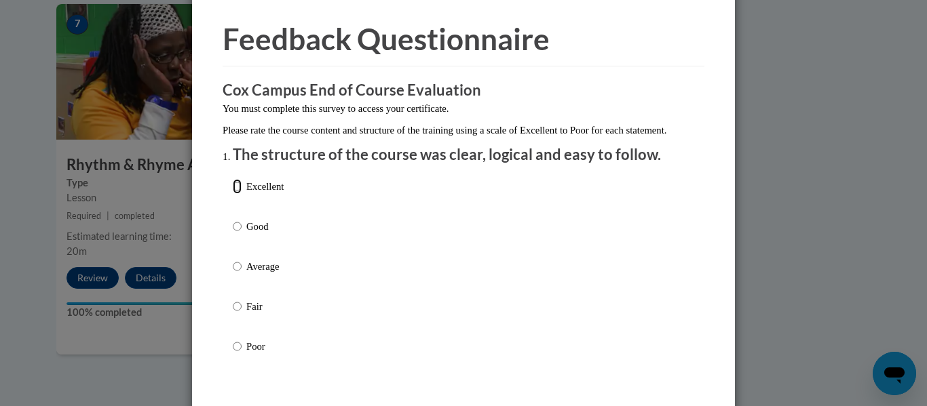
click at [236, 194] on input "Excellent" at bounding box center [237, 186] width 9 height 15
radio input "true"
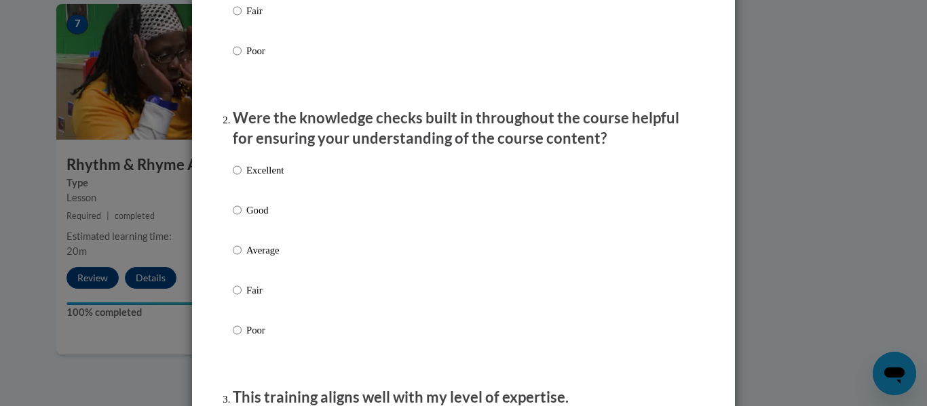
scroll to position [342, 0]
click at [234, 176] on input "Excellent" at bounding box center [237, 168] width 9 height 15
radio input "true"
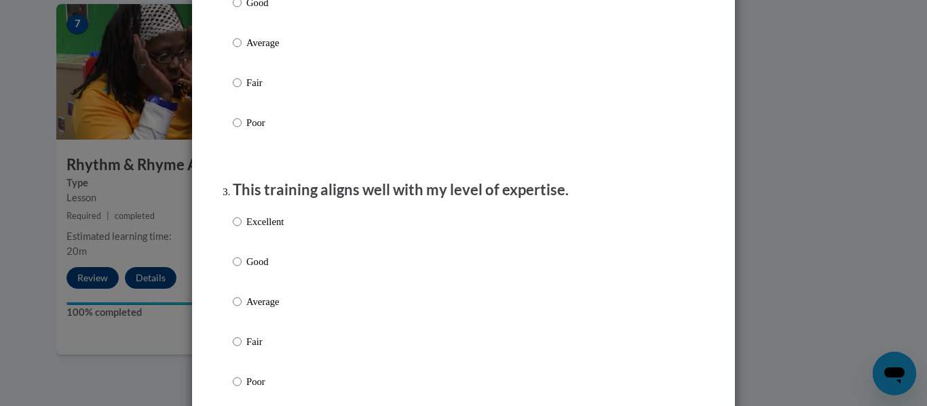
scroll to position [557, 0]
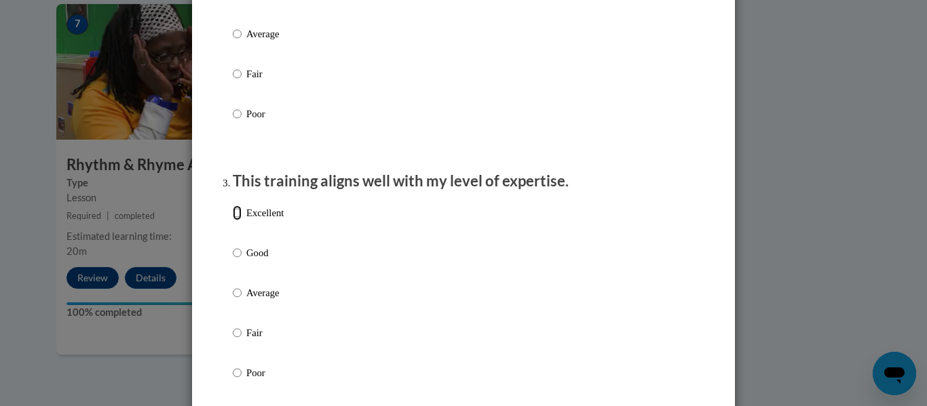
click at [233, 221] on input "Excellent" at bounding box center [237, 213] width 9 height 15
radio input "true"
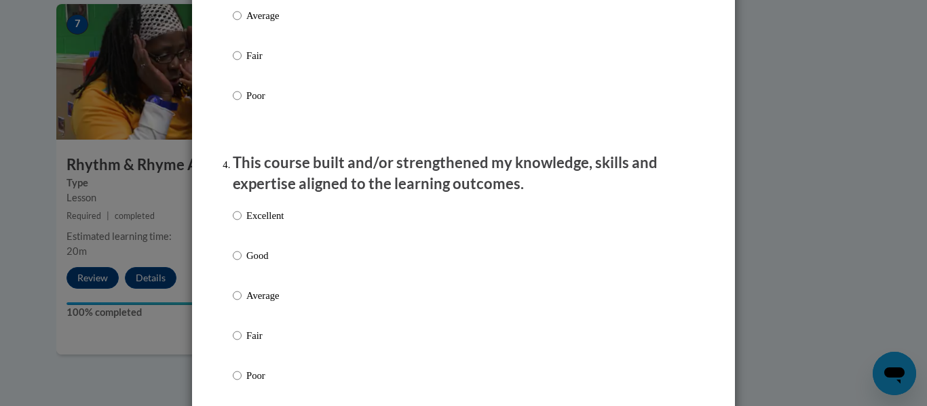
scroll to position [889, 0]
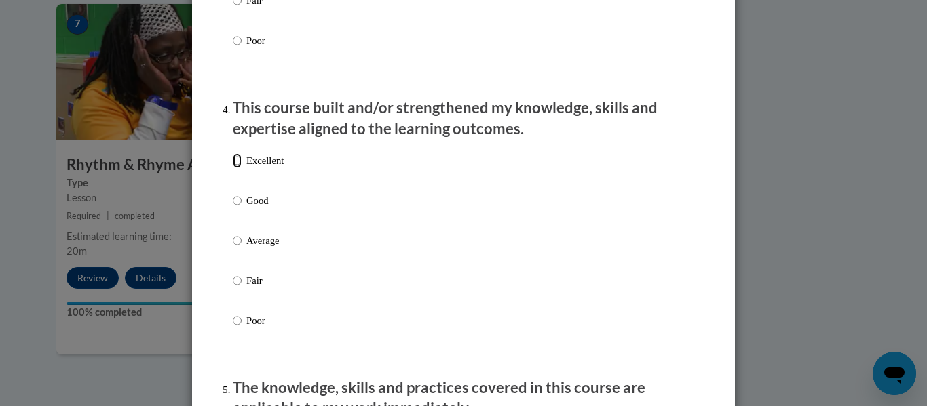
click at [235, 168] on input "Excellent" at bounding box center [237, 160] width 9 height 15
radio input "true"
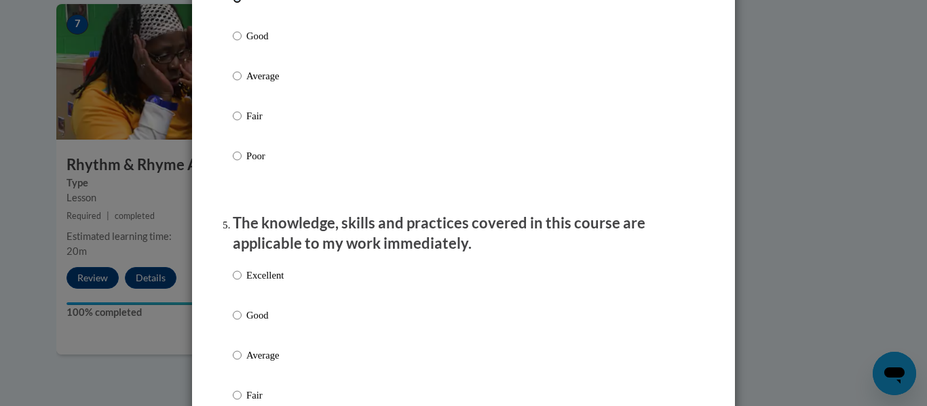
scroll to position [1206, 0]
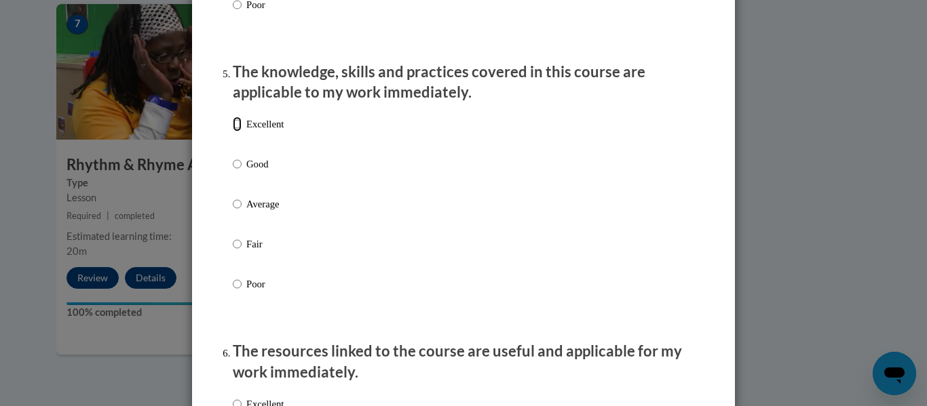
click at [235, 132] on input "Excellent" at bounding box center [237, 124] width 9 height 15
radio input "true"
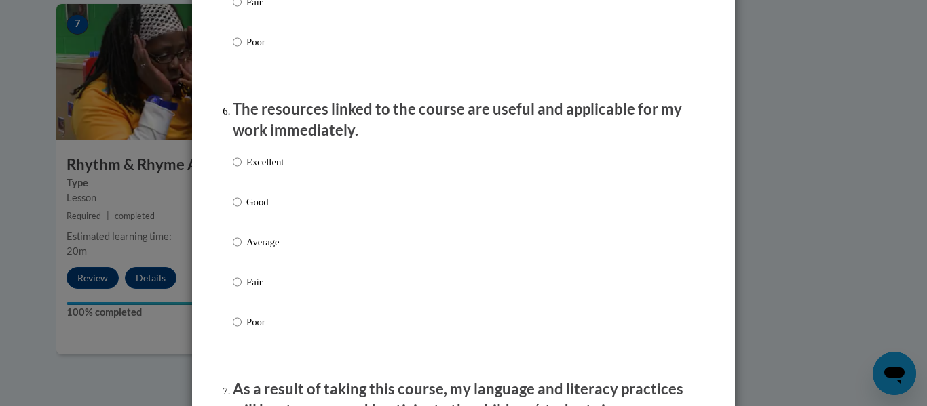
scroll to position [1449, 0]
click at [237, 169] on input "Excellent" at bounding box center [237, 161] width 9 height 15
radio input "true"
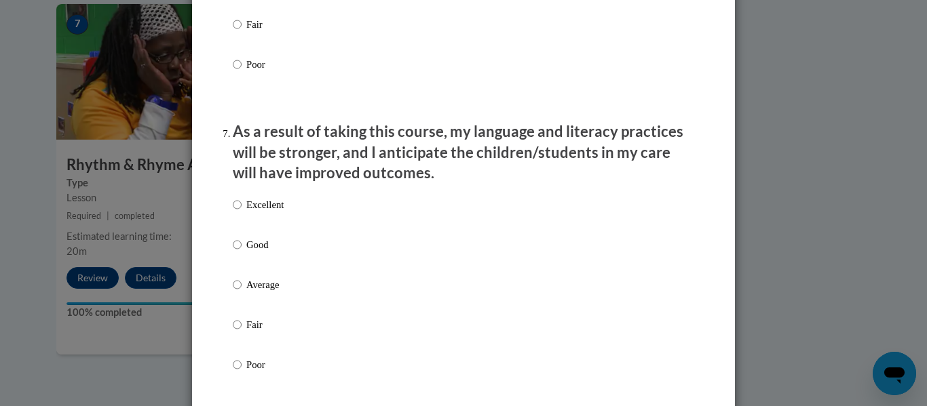
scroll to position [1748, 0]
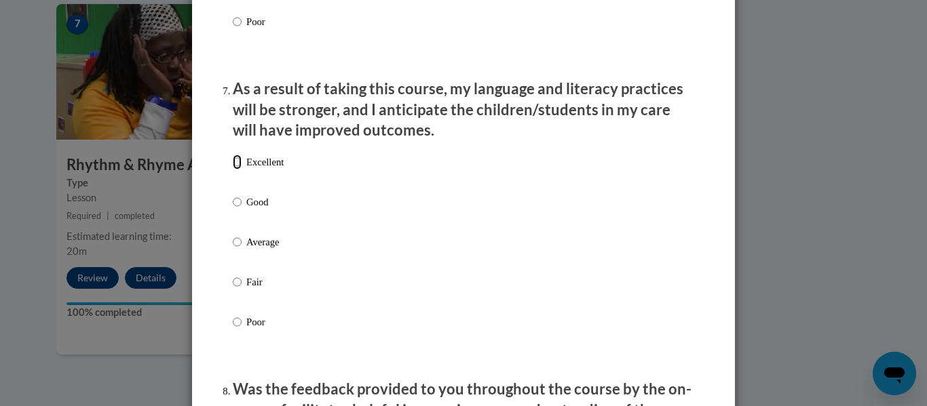
click at [238, 170] on input "Excellent" at bounding box center [237, 162] width 9 height 15
radio input "true"
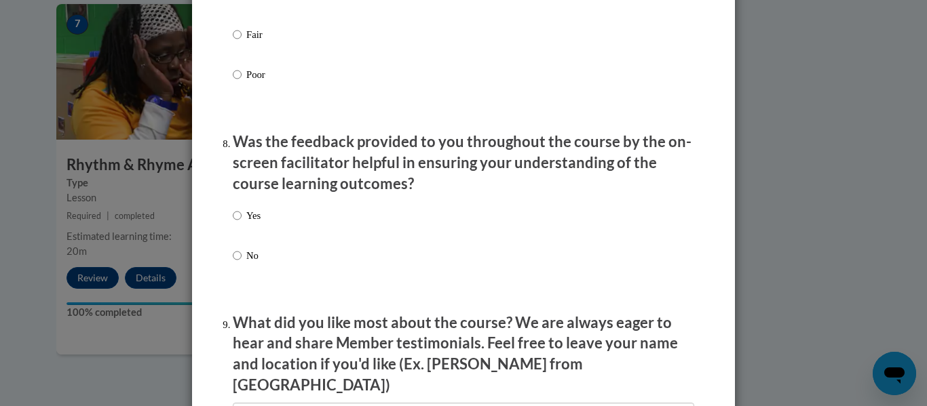
scroll to position [2028, 0]
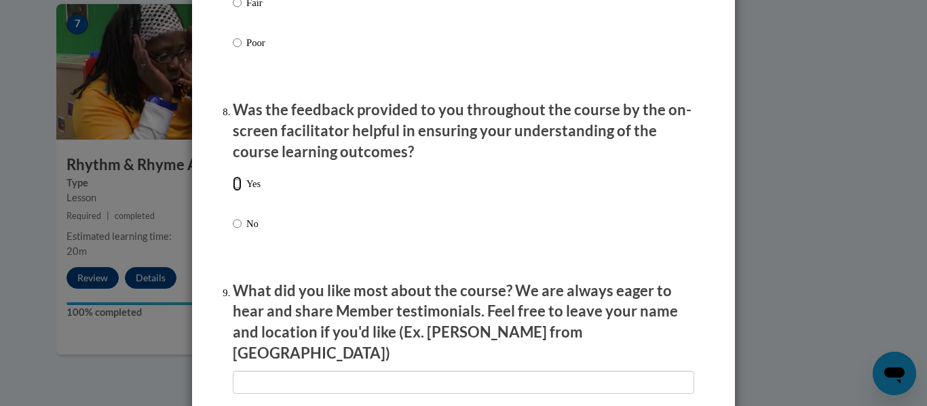
click at [237, 191] on input "Yes" at bounding box center [237, 183] width 9 height 15
radio input "true"
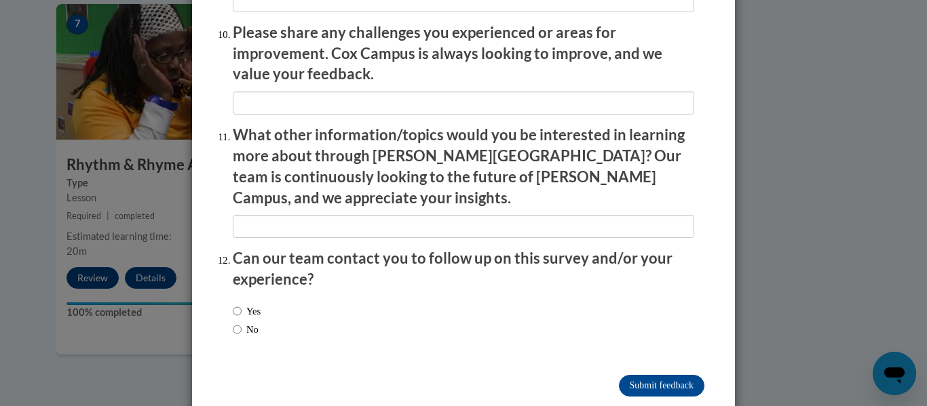
scroll to position [2413, 0]
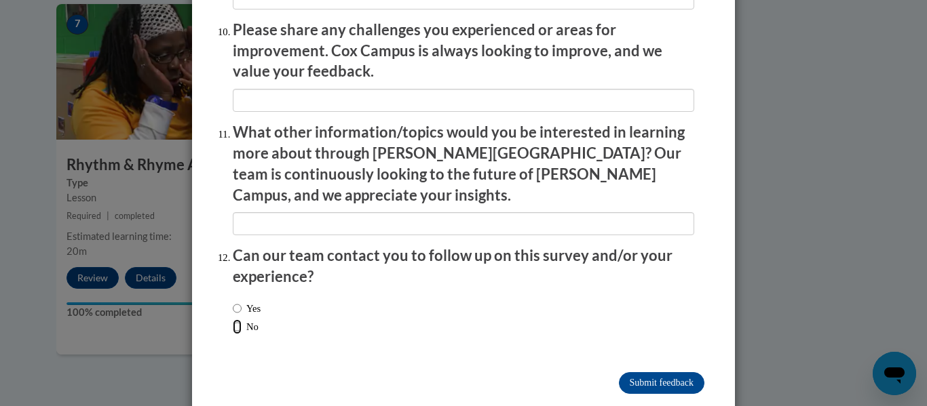
click at [238, 320] on input "No" at bounding box center [237, 327] width 9 height 15
radio input "true"
click at [625, 372] on input "Submit feedback" at bounding box center [661, 383] width 85 height 22
